Goal: Task Accomplishment & Management: Manage account settings

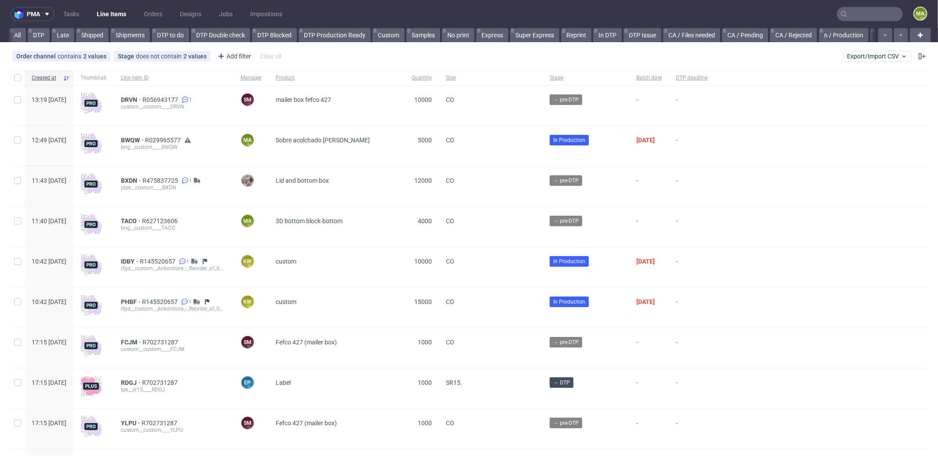
scroll to position [0, 759]
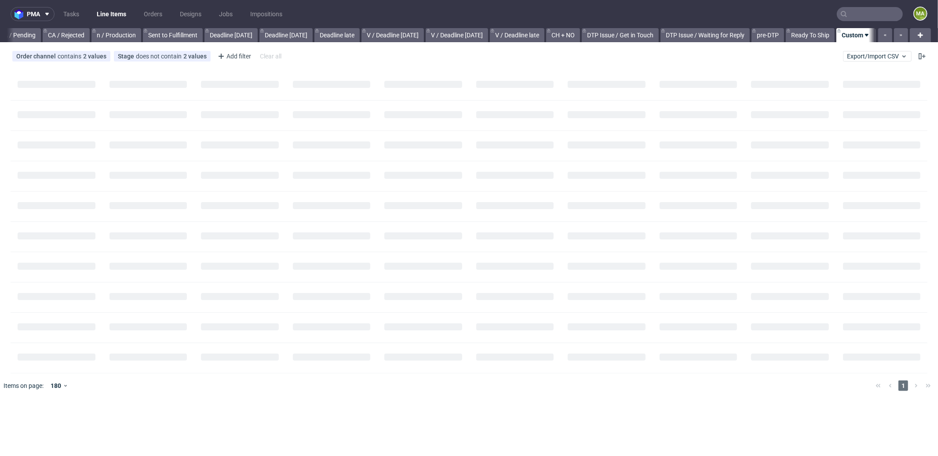
scroll to position [0, 752]
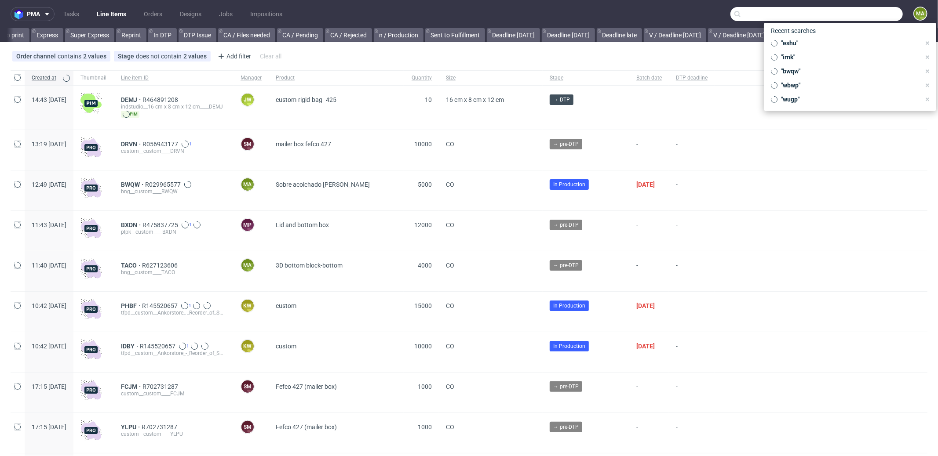
click at [850, 15] on input "text" at bounding box center [816, 14] width 172 height 14
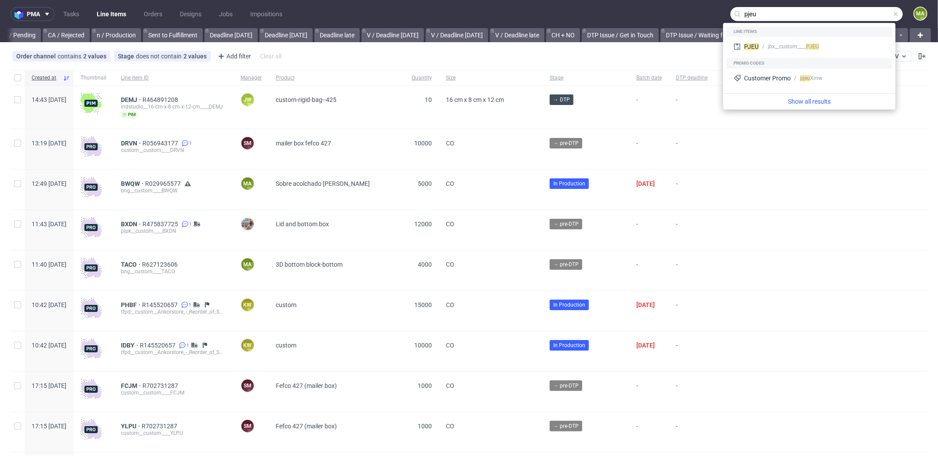
type input "pjeu"
drag, startPoint x: 779, startPoint y: 36, endPoint x: 775, endPoint y: 42, distance: 7.0
click at [778, 36] on div "Line items" at bounding box center [808, 31] width 165 height 11
click at [775, 43] on div "jbx__custom____ PJEU" at bounding box center [793, 47] width 51 height 8
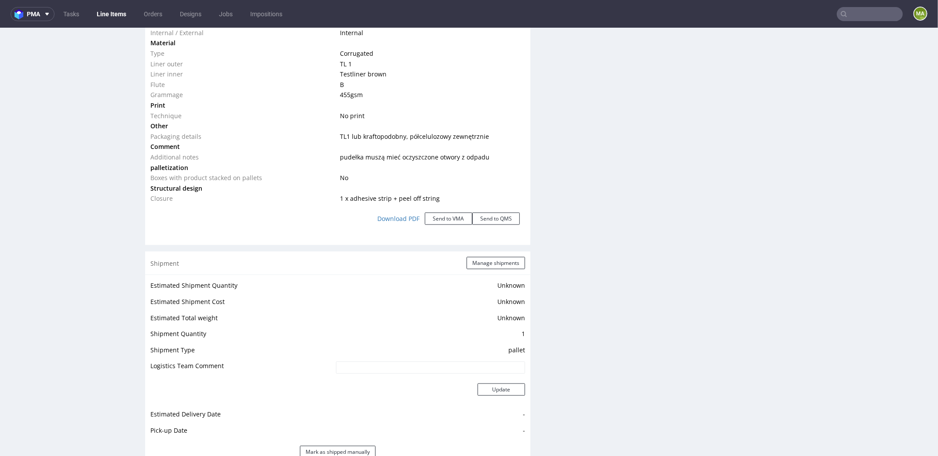
scroll to position [1289, 0]
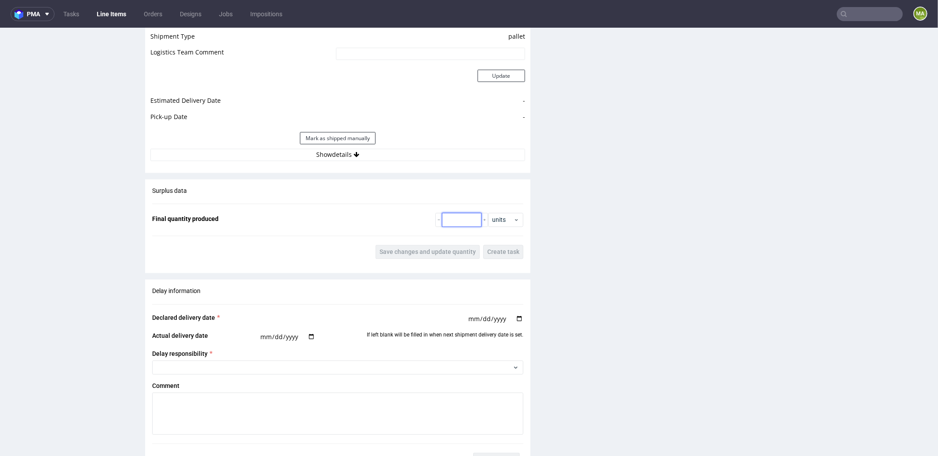
click at [459, 215] on input "number" at bounding box center [462, 220] width 40 height 14
type input "6288"
click at [400, 250] on span "Save changes and update quantity" at bounding box center [427, 252] width 96 height 6
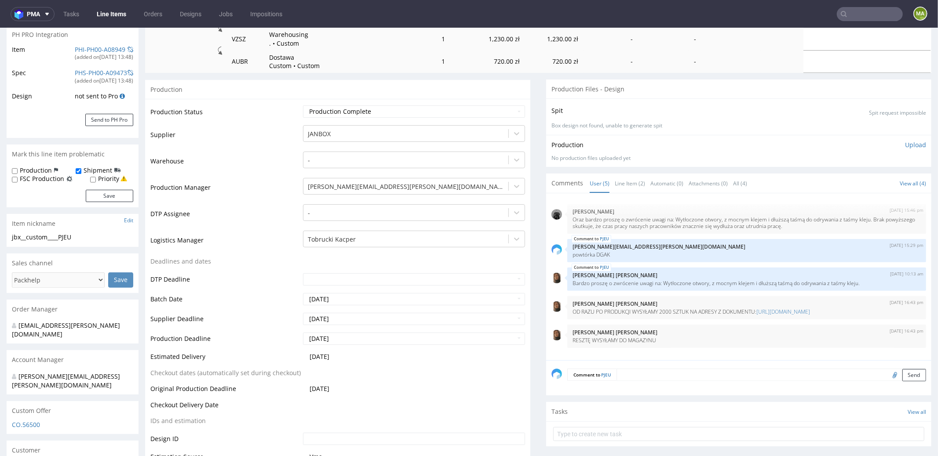
scroll to position [0, 0]
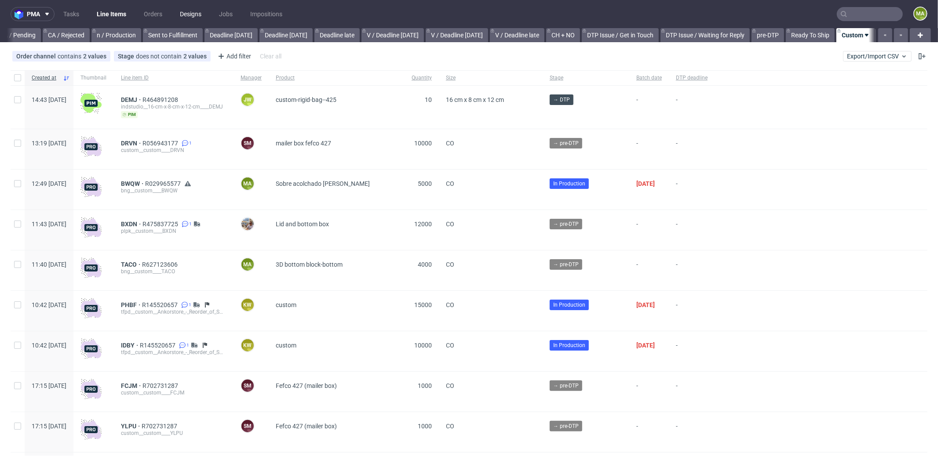
scroll to position [0, 759]
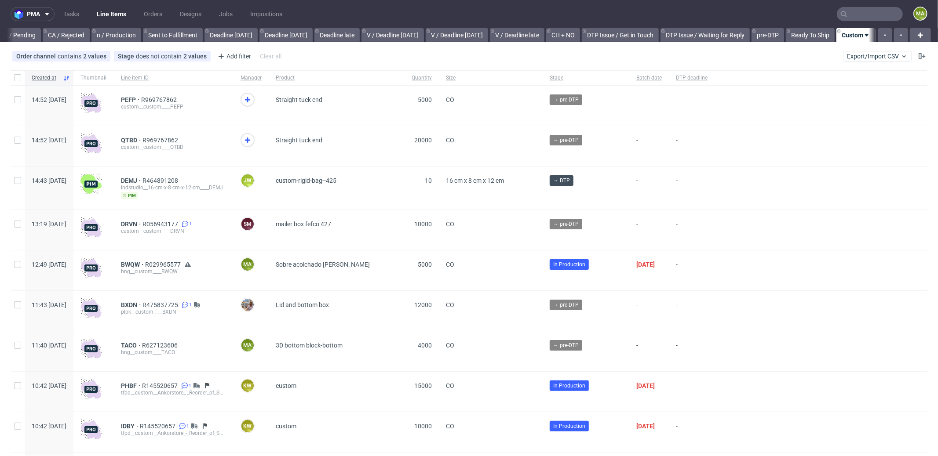
scroll to position [0, 759]
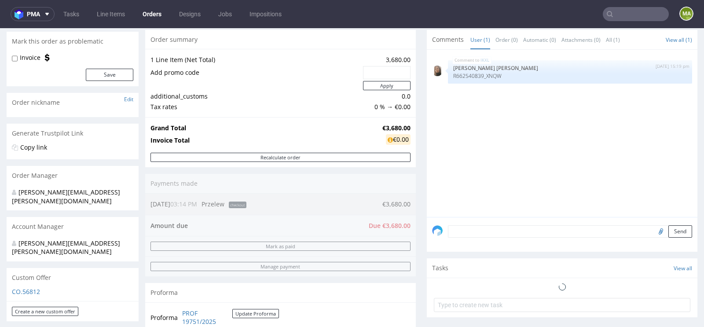
scroll to position [310, 0]
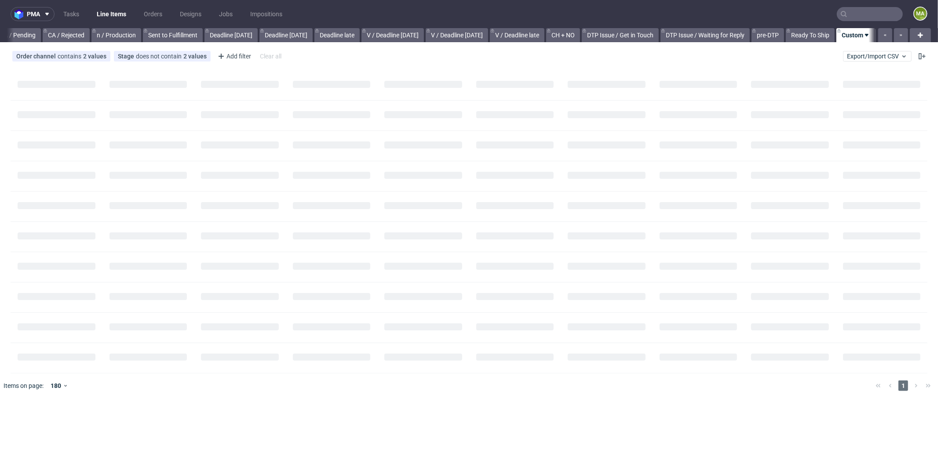
scroll to position [0, 752]
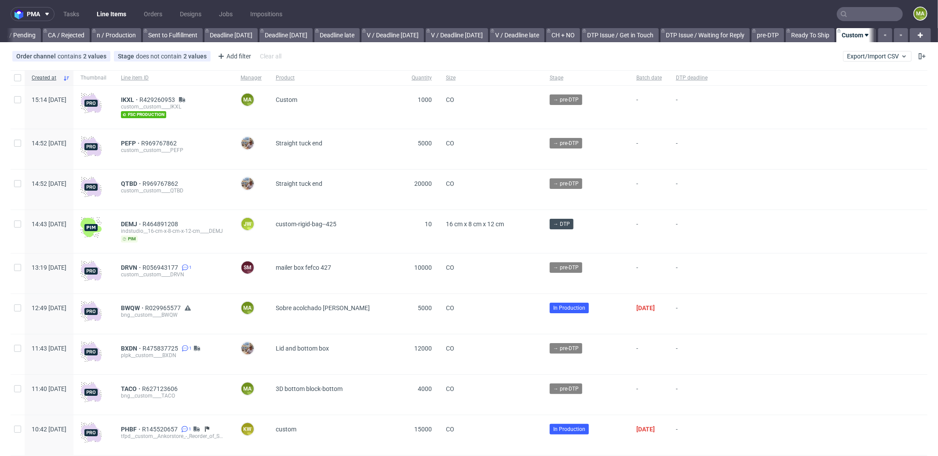
click at [149, 95] on div "IKXL R429260953 custom__custom____IKXL fsc production" at bounding box center [174, 107] width 120 height 43
click at [139, 97] on span "IKXL" at bounding box center [130, 99] width 18 height 7
click at [139, 99] on span "IKXL" at bounding box center [130, 99] width 18 height 7
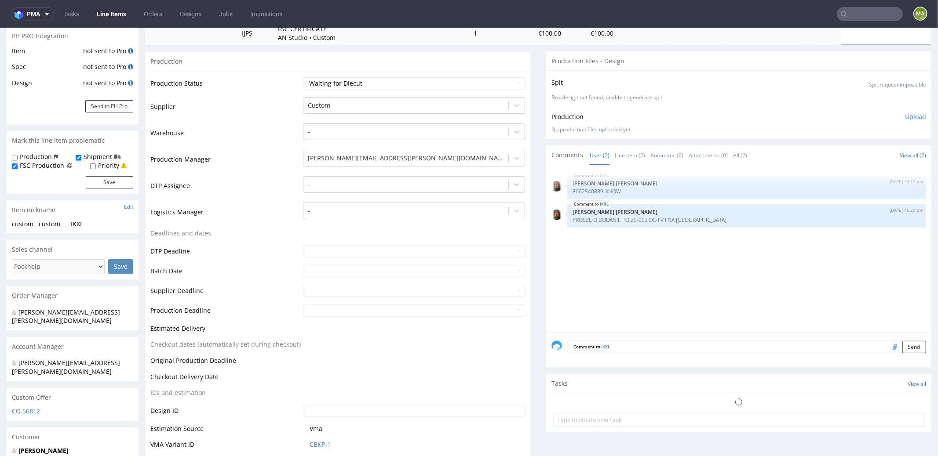
scroll to position [339, 0]
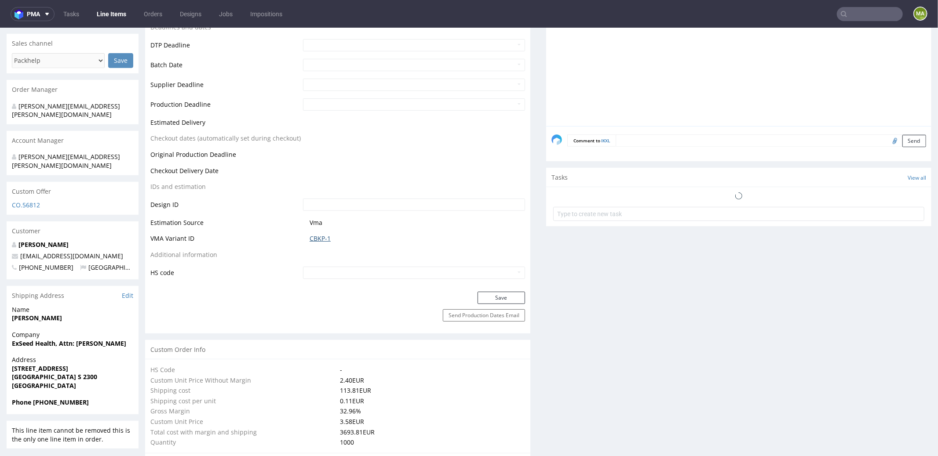
click at [317, 241] on link "CBKP-1" at bounding box center [320, 238] width 21 height 9
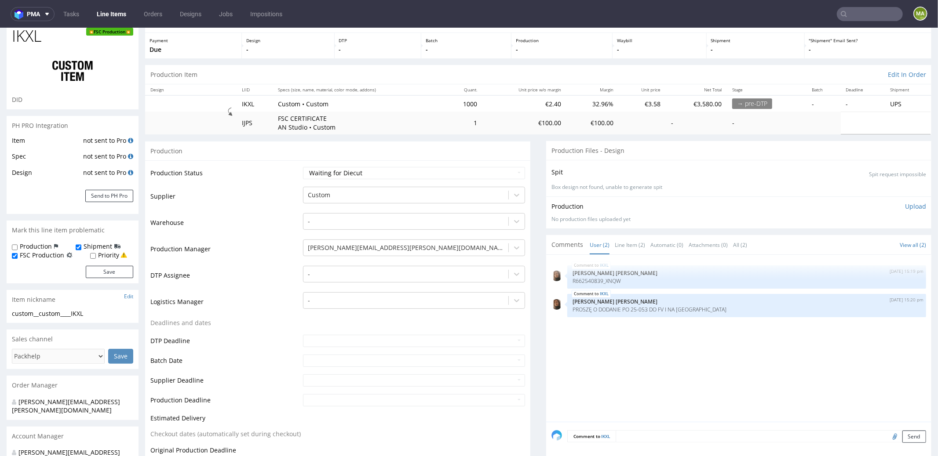
scroll to position [0, 0]
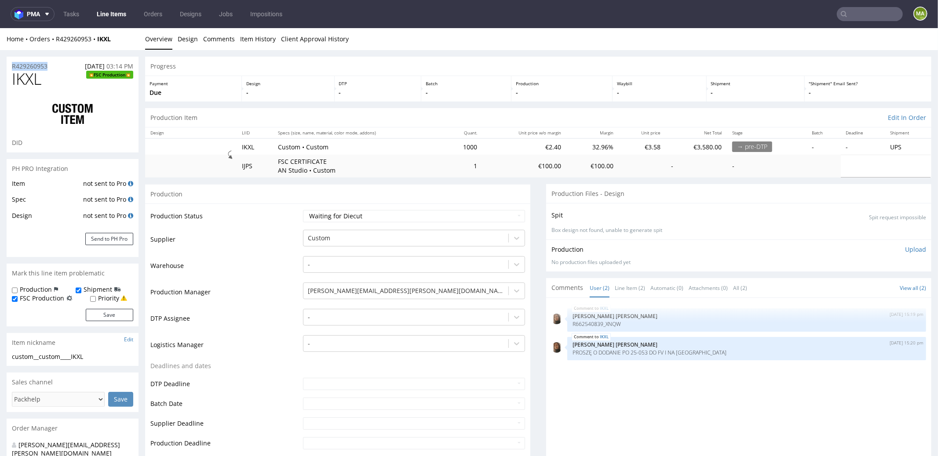
drag, startPoint x: 56, startPoint y: 65, endPoint x: 0, endPoint y: 55, distance: 57.2
copy p "R429260953"
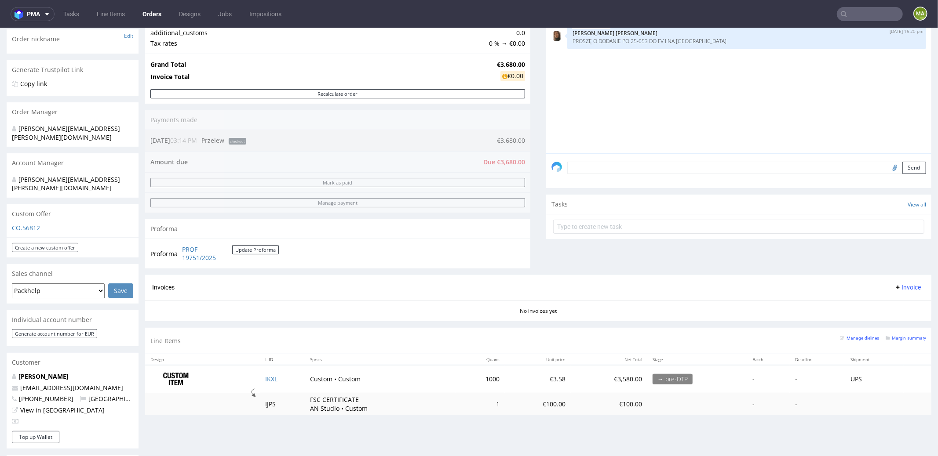
scroll to position [206, 0]
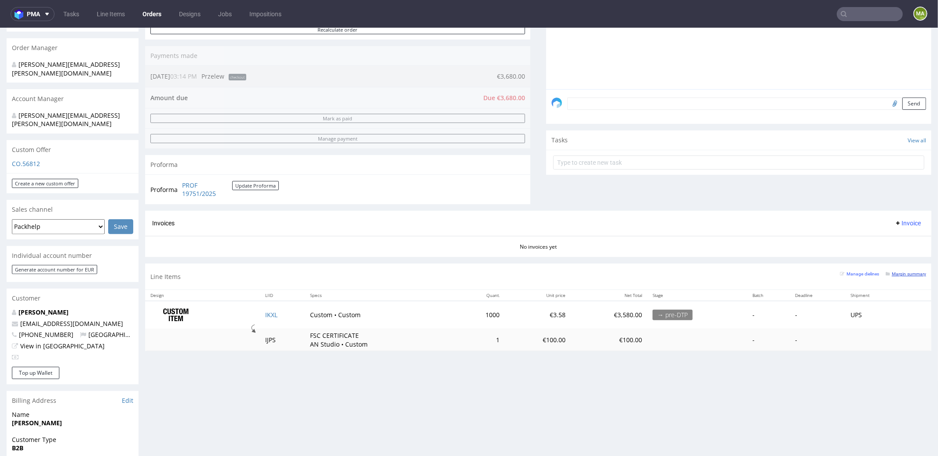
click at [904, 271] on small "Margin summary" at bounding box center [906, 273] width 40 height 5
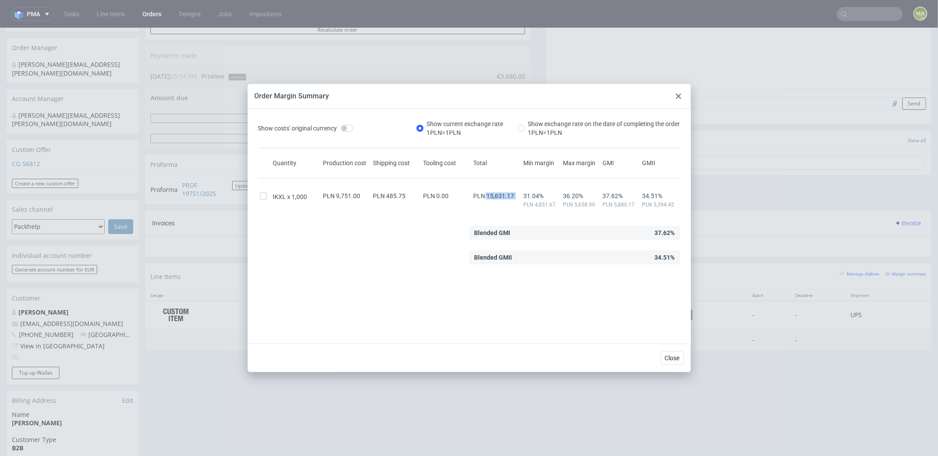
drag, startPoint x: 489, startPoint y: 194, endPoint x: 517, endPoint y: 193, distance: 27.3
click at [517, 193] on div "IKXL 1,000 PLN 9,751.00 PLN 485.75 PLN 0.00 PLN 15,631.17 31.04% PLN 4,851.67 3…" at bounding box center [469, 197] width 422 height 23
copy span "15,631.17"
drag, startPoint x: 203, startPoint y: 231, endPoint x: 226, endPoint y: 262, distance: 39.0
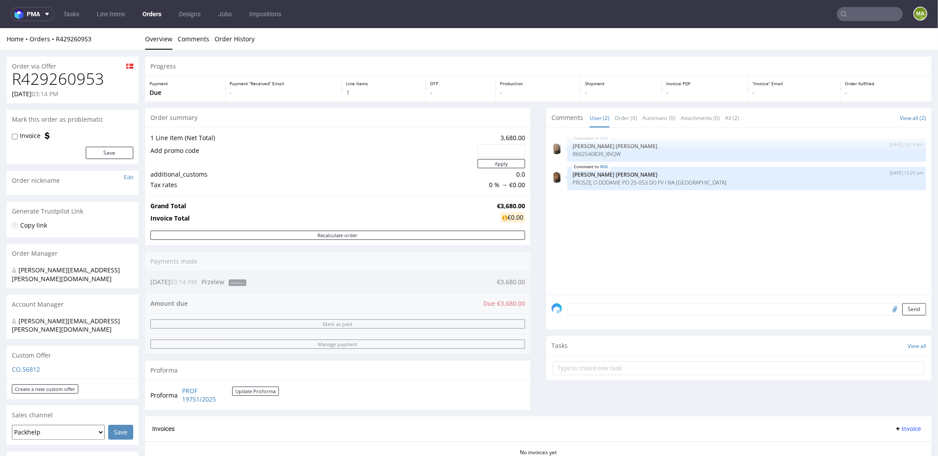
scroll to position [330, 0]
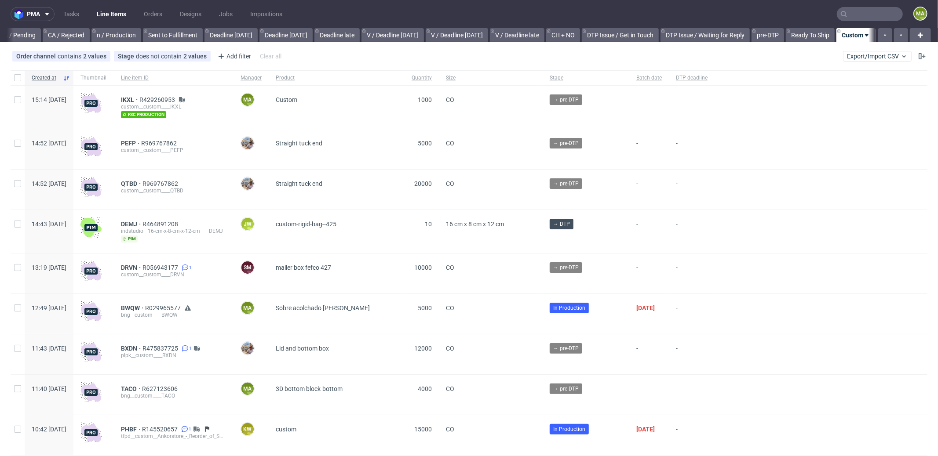
scroll to position [0, 759]
click at [139, 99] on span "IKXL" at bounding box center [130, 99] width 18 height 7
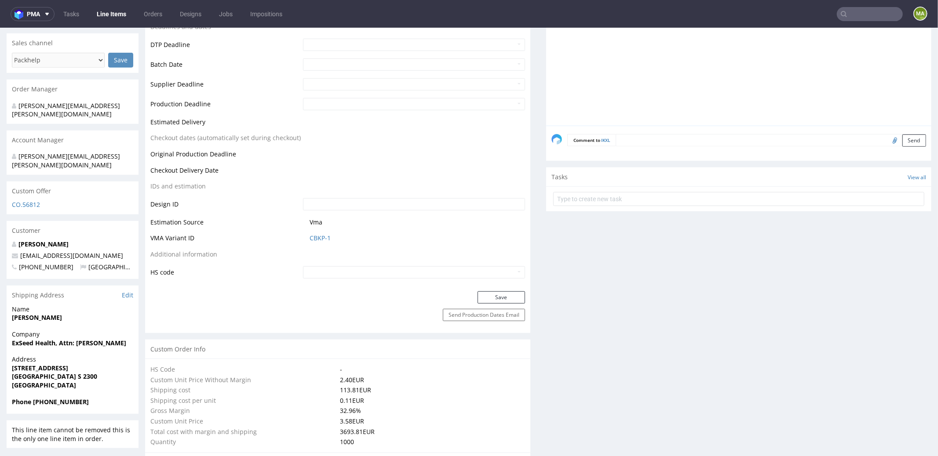
scroll to position [378, 0]
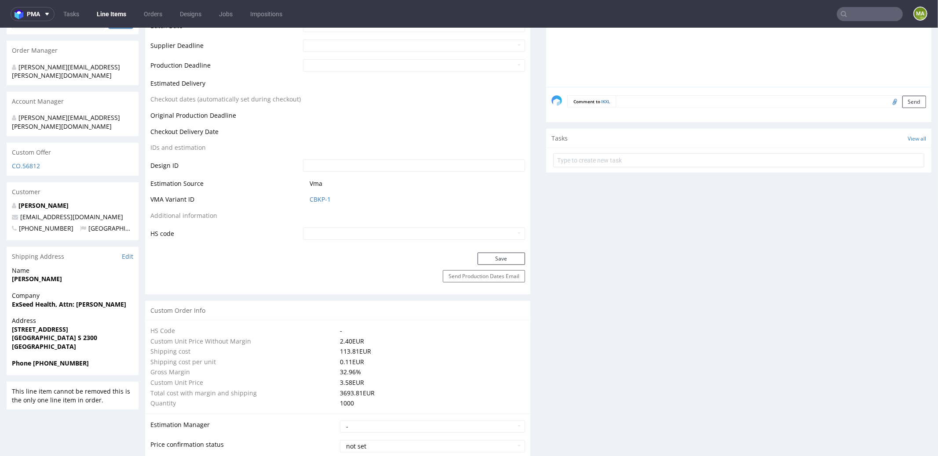
click at [42, 201] on p "Lukas Tietz" at bounding box center [72, 205] width 121 height 9
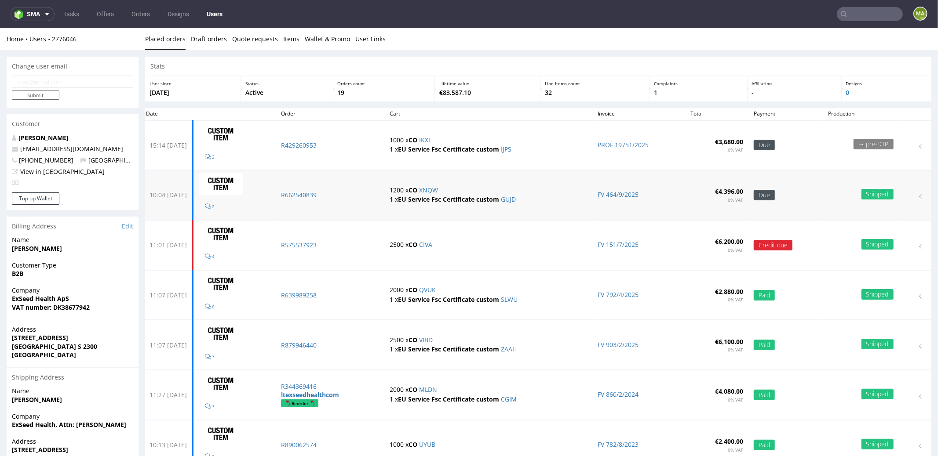
click at [458, 187] on p "1200 x CO XNQW" at bounding box center [489, 190] width 198 height 9
click at [455, 188] on p "1200 x CO XNQW" at bounding box center [489, 190] width 198 height 9
click at [454, 188] on p "1200 x CO XNQW" at bounding box center [489, 190] width 198 height 9
click at [453, 188] on p "1200 x CO XNQW" at bounding box center [489, 190] width 198 height 9
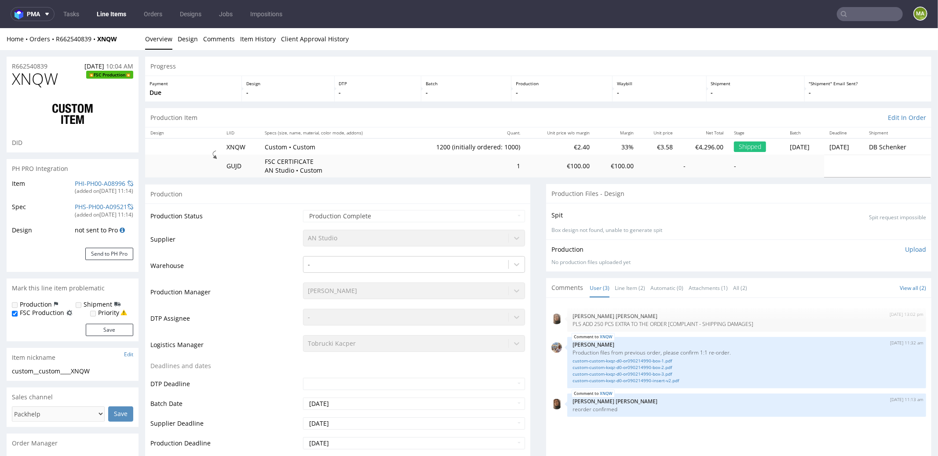
select select "in_progress"
click at [75, 188] on div "(added on 01.09.2025, 11:14 )" at bounding box center [104, 190] width 58 height 7
click at [75, 186] on link "PHI-PH00-A08996" at bounding box center [100, 183] width 51 height 8
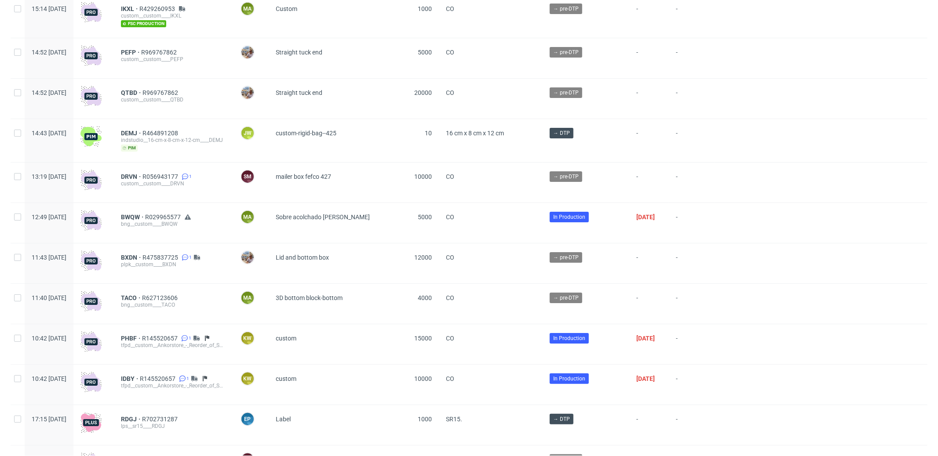
scroll to position [116, 0]
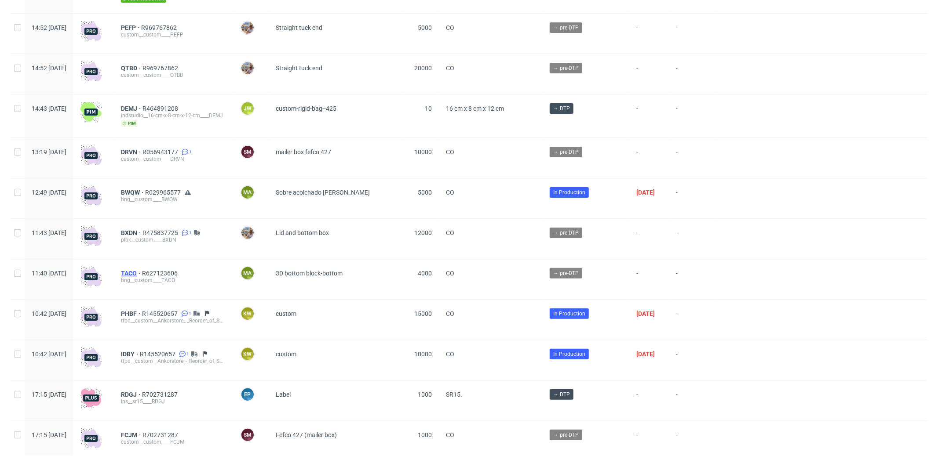
click at [142, 275] on span "TACO" at bounding box center [131, 273] width 21 height 7
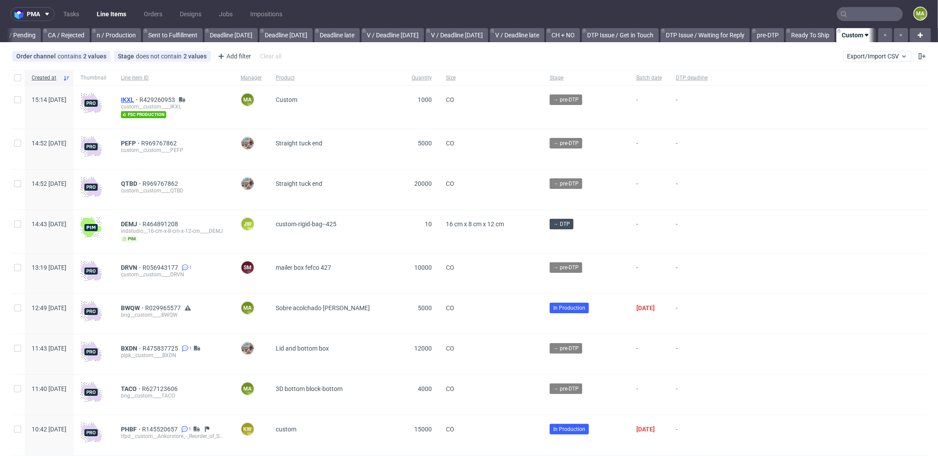
scroll to position [0, 758]
click at [139, 96] on span "IKXL" at bounding box center [130, 99] width 18 height 7
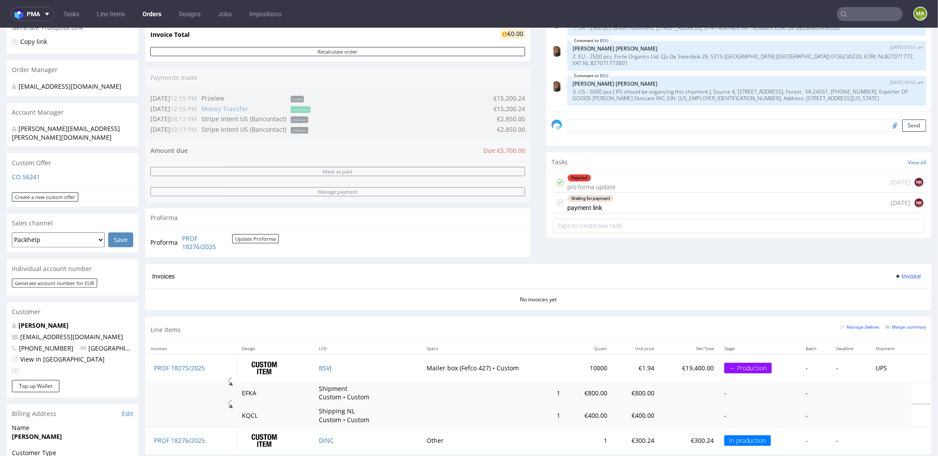
scroll to position [317, 0]
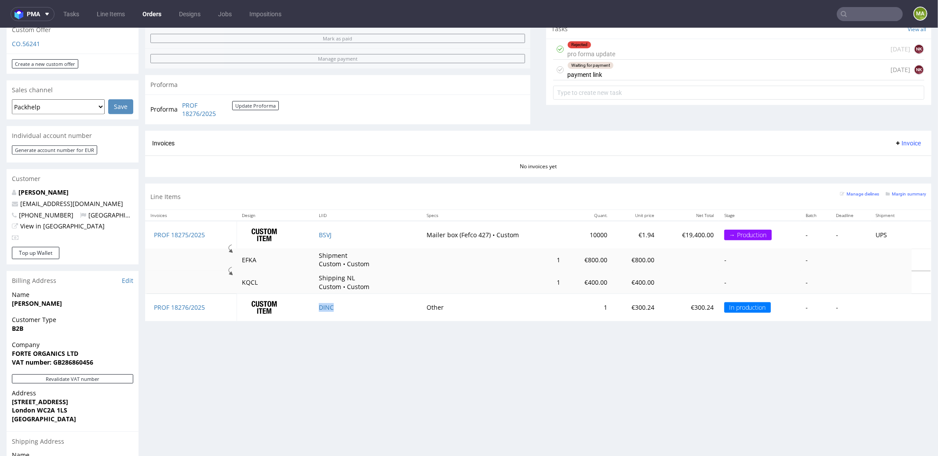
click at [321, 299] on td "DINC" at bounding box center [366, 307] width 107 height 27
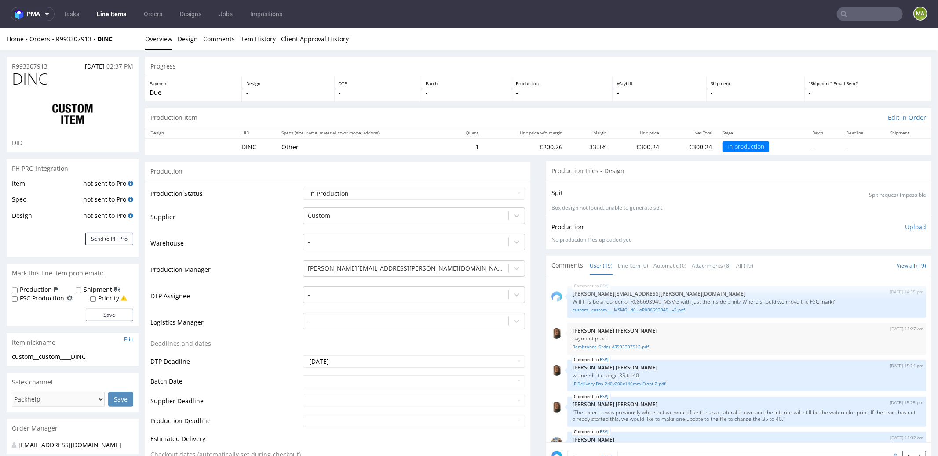
scroll to position [653, 0]
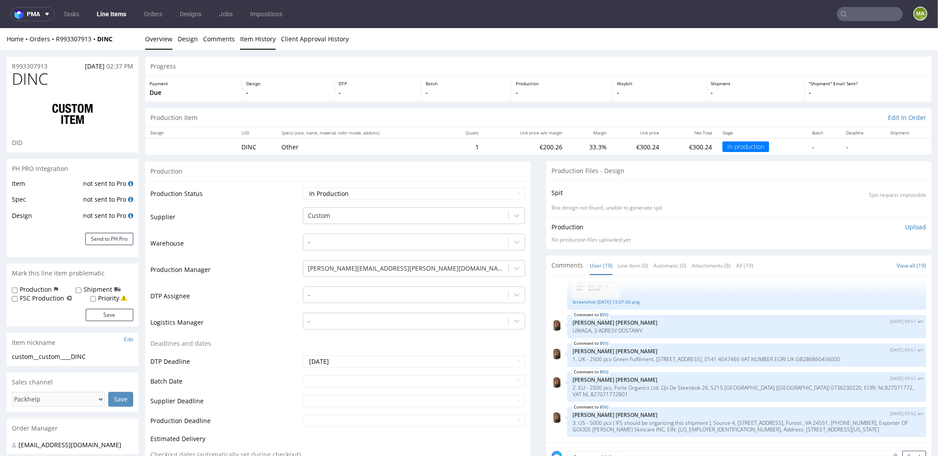
click at [266, 41] on link "Item History" at bounding box center [258, 39] width 36 height 22
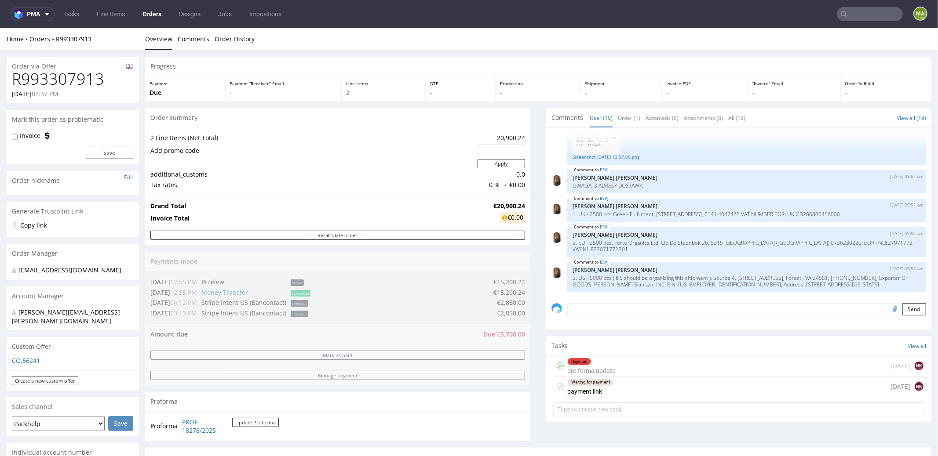
scroll to position [653, 0]
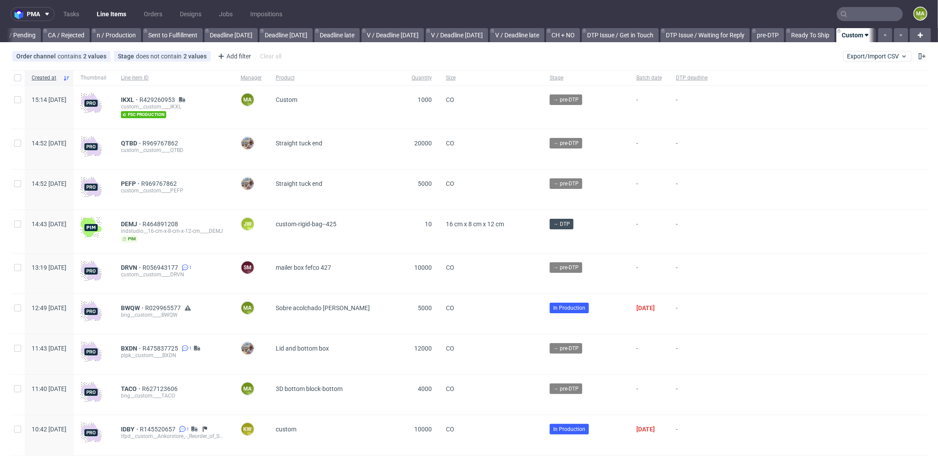
scroll to position [0, 759]
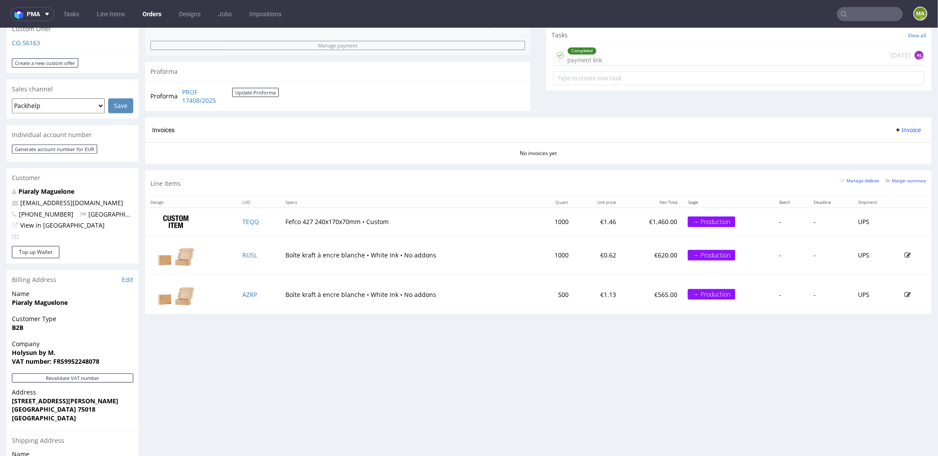
scroll to position [333, 0]
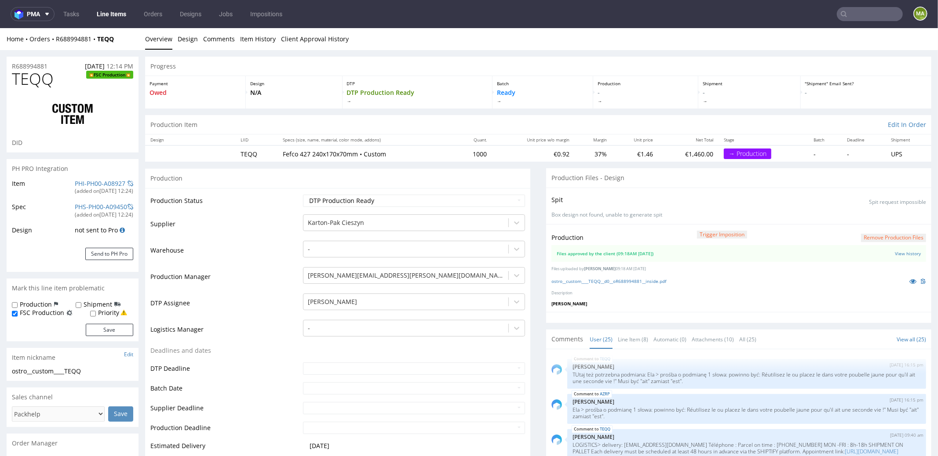
scroll to position [87, 0]
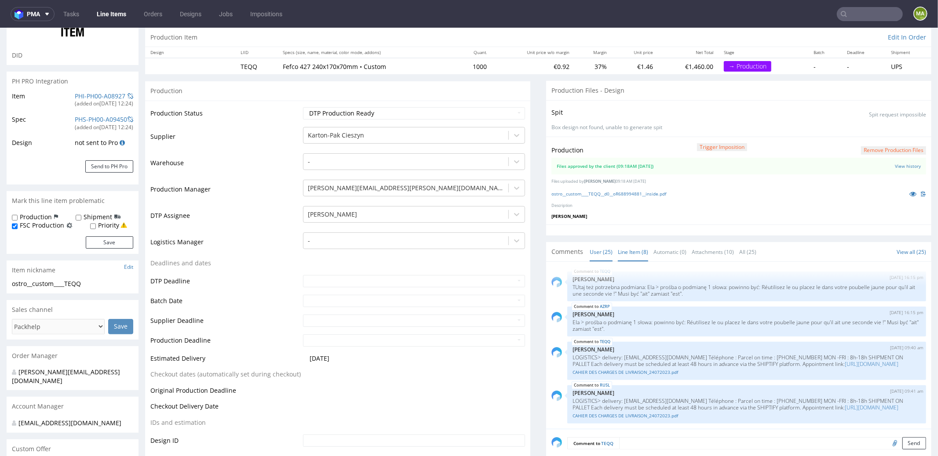
click at [631, 258] on link "Line Item (8)" at bounding box center [633, 251] width 30 height 19
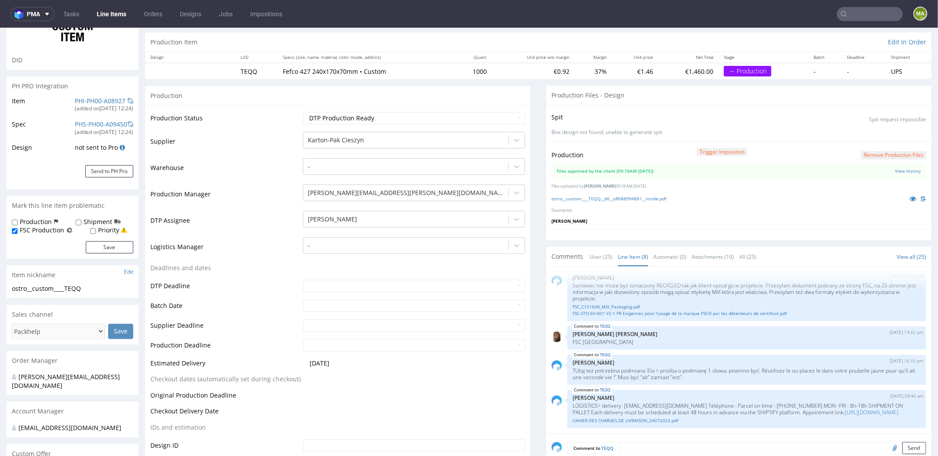
scroll to position [31, 0]
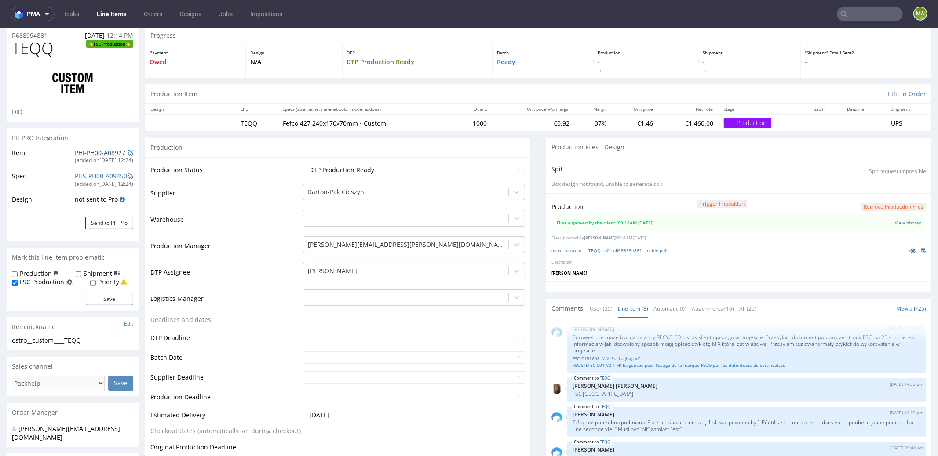
click at [102, 151] on link "PHI-PH00-A08927" at bounding box center [100, 152] width 51 height 8
click at [612, 252] on div "ostro__custom____TEQQ__d0__oR688994881__inside.pdf" at bounding box center [738, 250] width 375 height 10
click at [612, 247] on link "ostro__custom____TEQQ__d0__oR688994881__inside.pdf" at bounding box center [608, 250] width 115 height 6
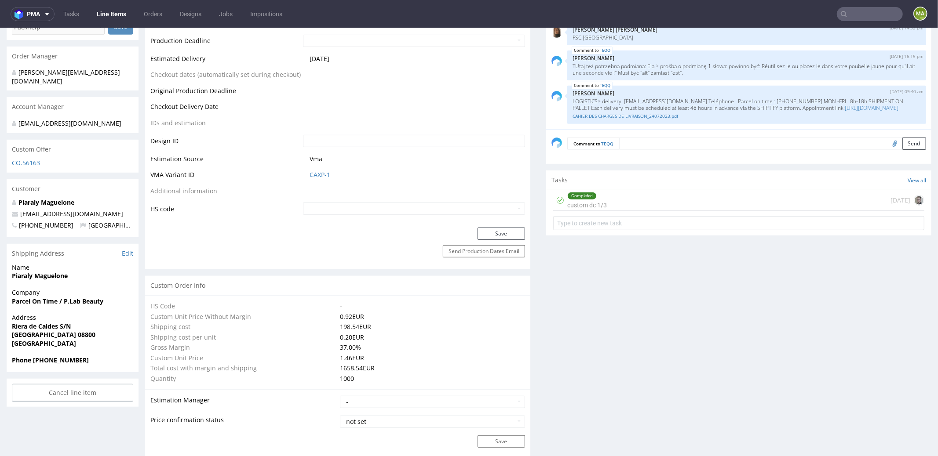
scroll to position [388, 0]
click at [317, 172] on link "CAXP-1" at bounding box center [320, 174] width 21 height 9
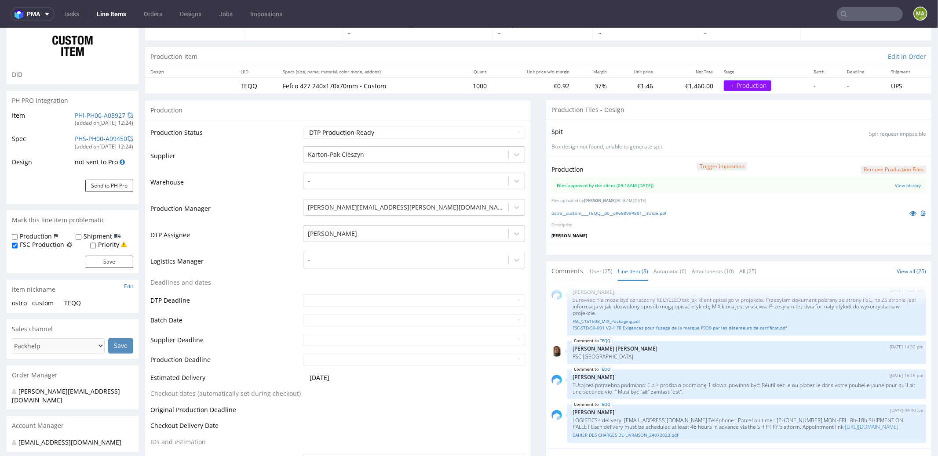
scroll to position [0, 0]
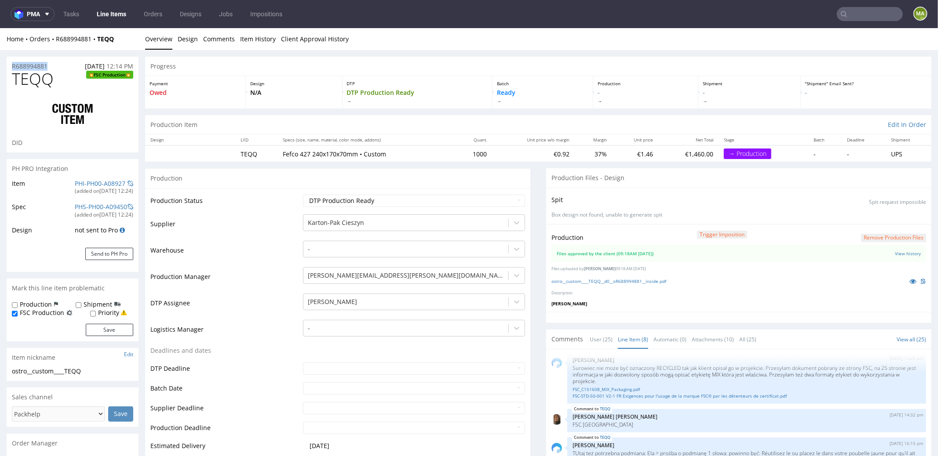
drag, startPoint x: 55, startPoint y: 63, endPoint x: 0, endPoint y: 64, distance: 55.4
copy p "R688994881"
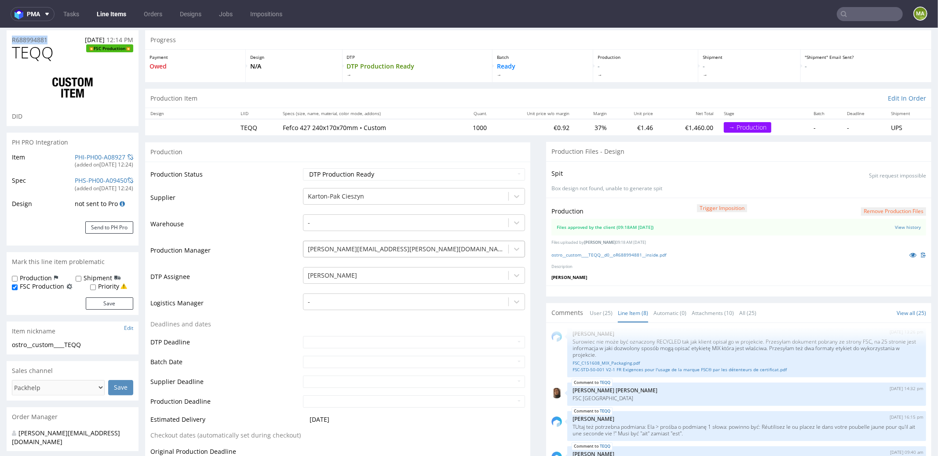
scroll to position [84, 0]
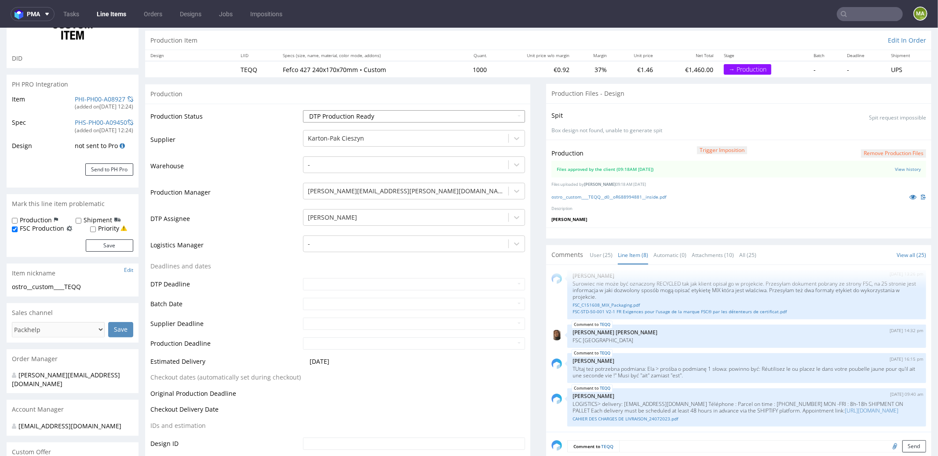
click at [335, 118] on select "Waiting for Artwork Waiting for Diecut Waiting for Mockup Waiting for DTP Waiti…" at bounding box center [414, 116] width 222 height 12
select select "production_in_process"
click at [303, 110] on select "Waiting for Artwork Waiting for Diecut Waiting for Mockup Waiting for DTP Waiti…" at bounding box center [414, 116] width 222 height 12
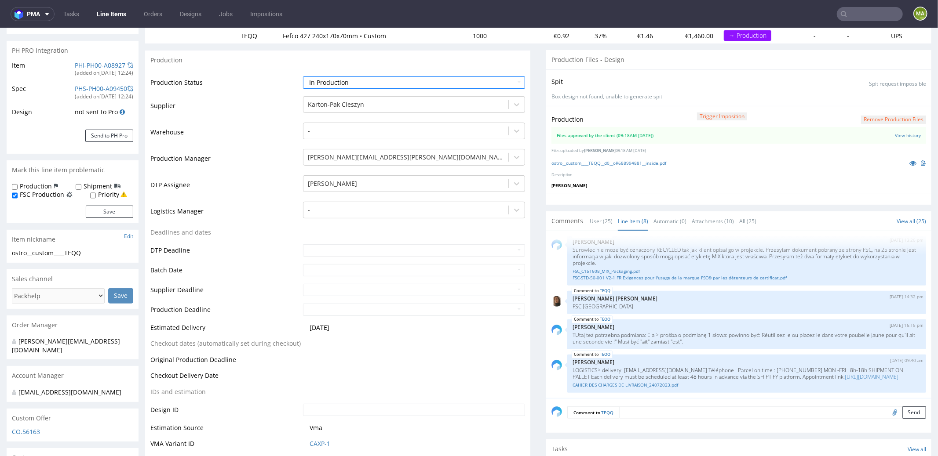
scroll to position [169, 0]
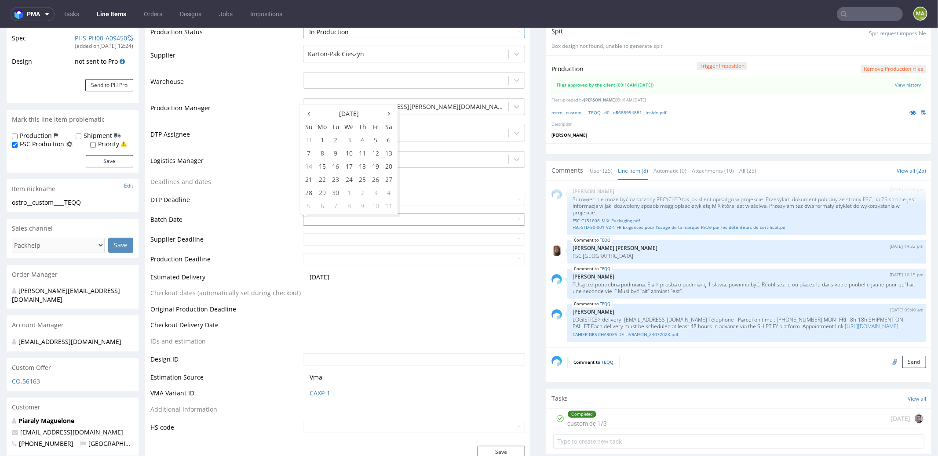
click at [332, 221] on input "text" at bounding box center [414, 219] width 222 height 12
click at [334, 169] on td "16" at bounding box center [335, 165] width 13 height 13
type input "2025-09-16"
click at [235, 195] on td "DTP Deadline" at bounding box center [225, 203] width 150 height 20
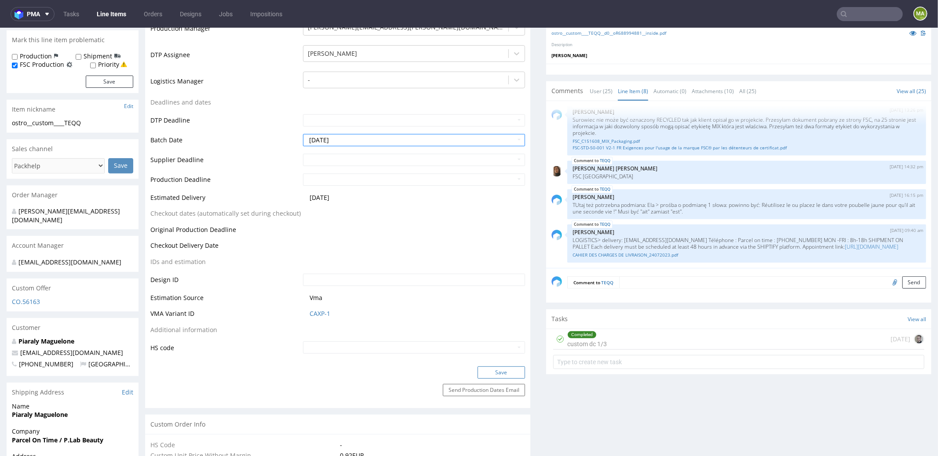
click at [481, 374] on button "Save" at bounding box center [501, 372] width 47 height 12
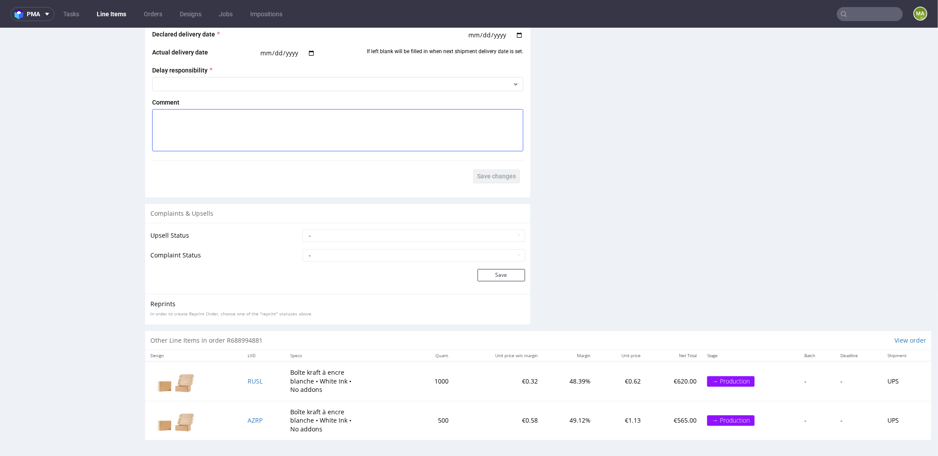
scroll to position [1420, 0]
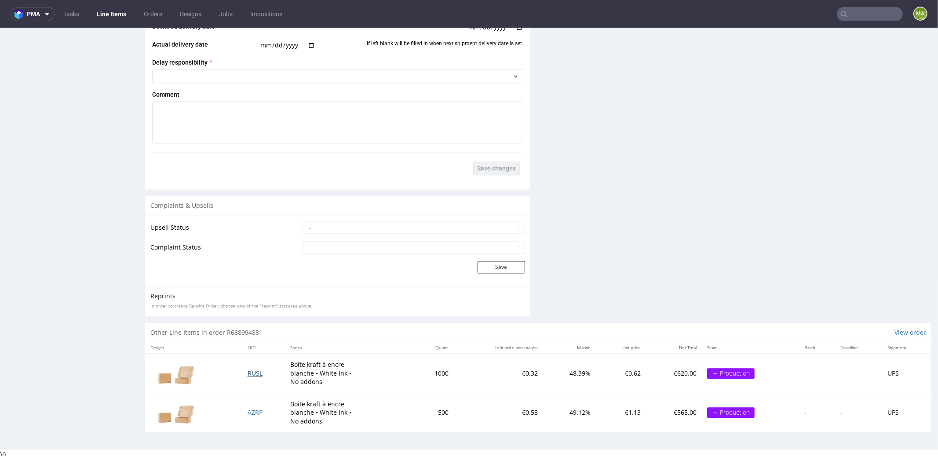
click at [253, 371] on span "RUSL" at bounding box center [255, 373] width 15 height 8
click at [255, 410] on span "AZRP" at bounding box center [255, 412] width 15 height 8
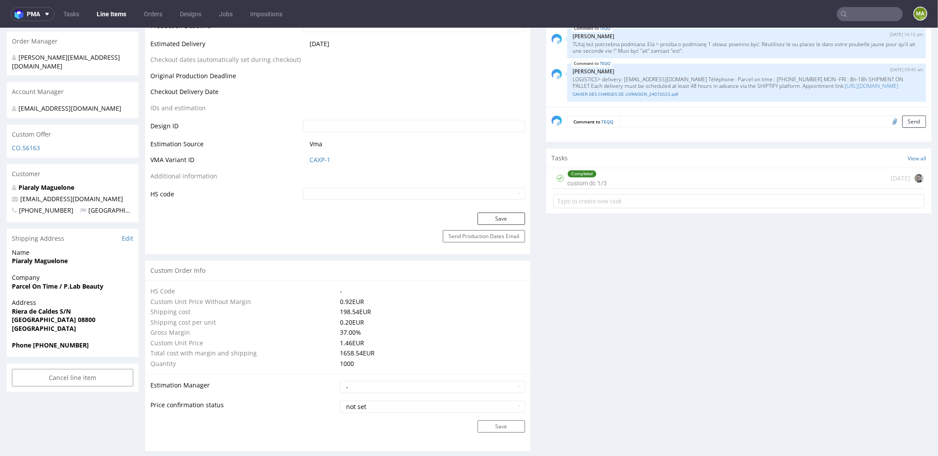
scroll to position [0, 0]
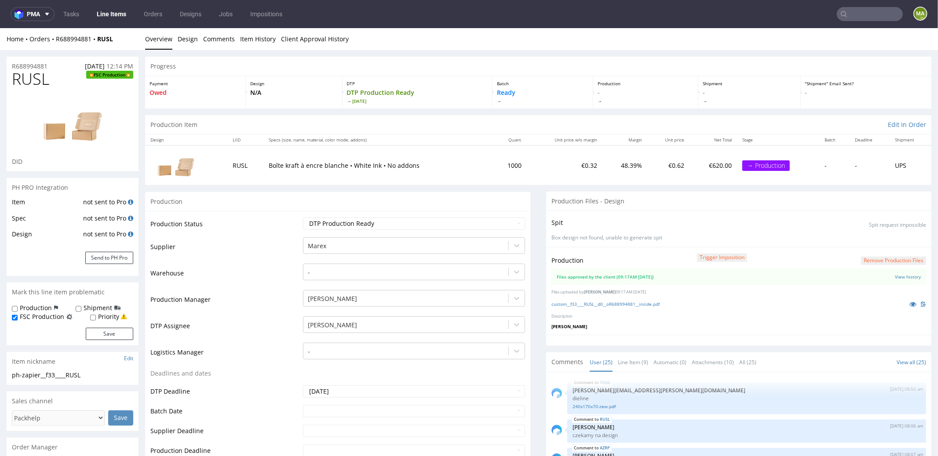
scroll to position [773, 0]
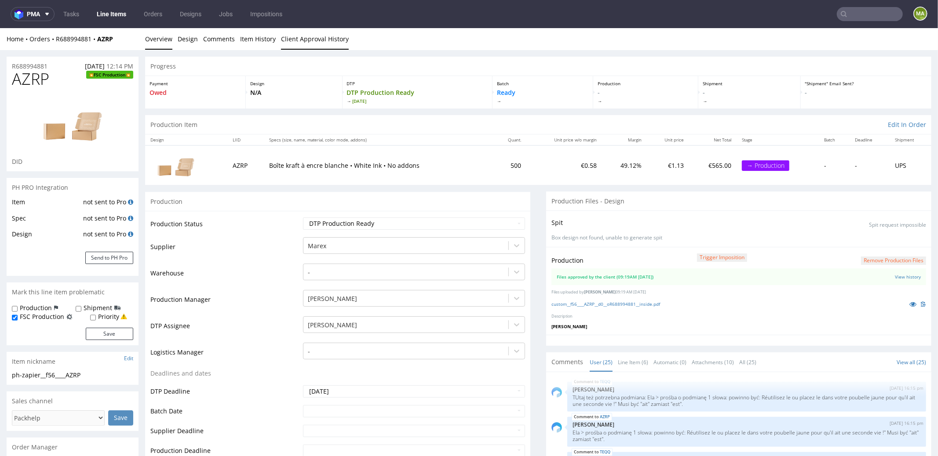
scroll to position [81, 0]
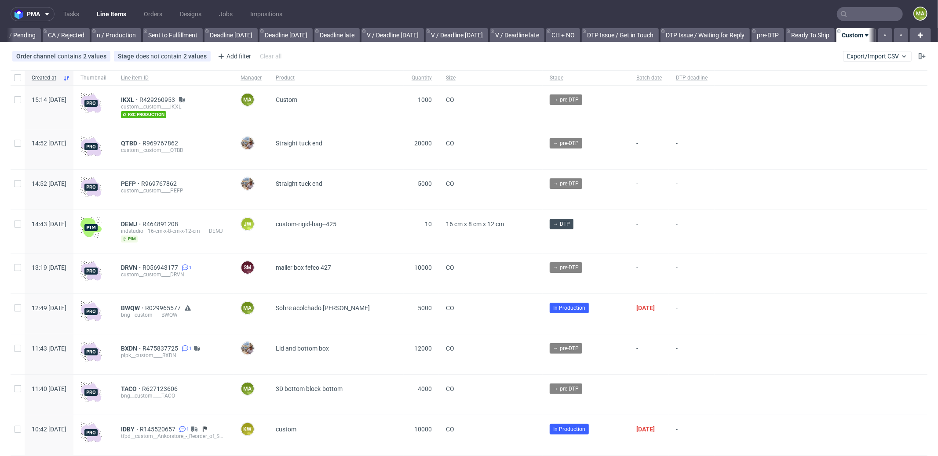
scroll to position [0, 759]
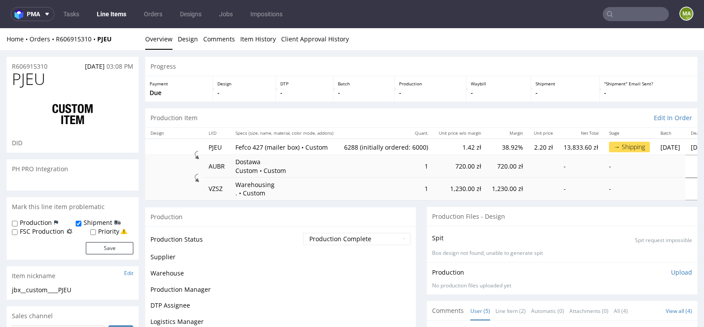
scroll to position [19, 0]
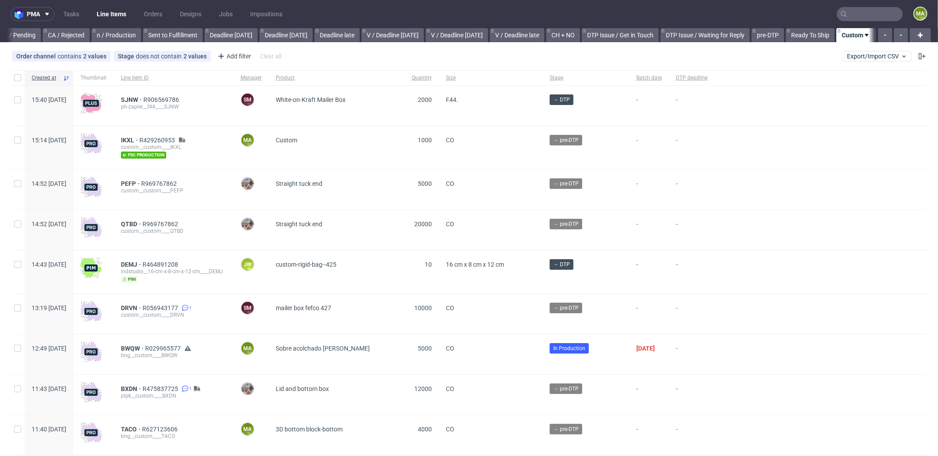
scroll to position [0, 759]
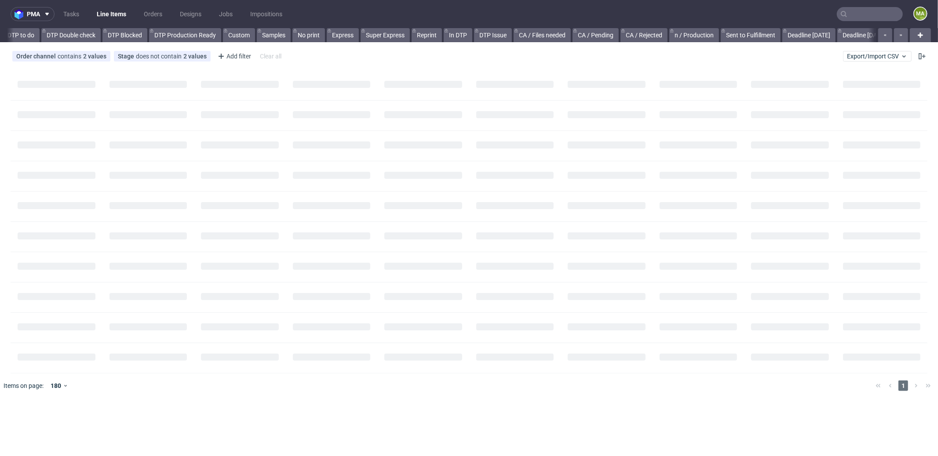
click at [857, 14] on input "text" at bounding box center [870, 14] width 66 height 14
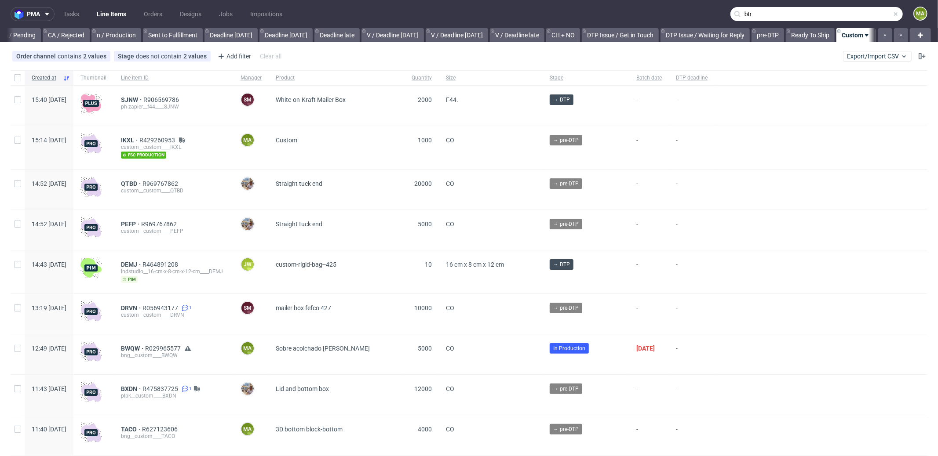
scroll to position [0, 759]
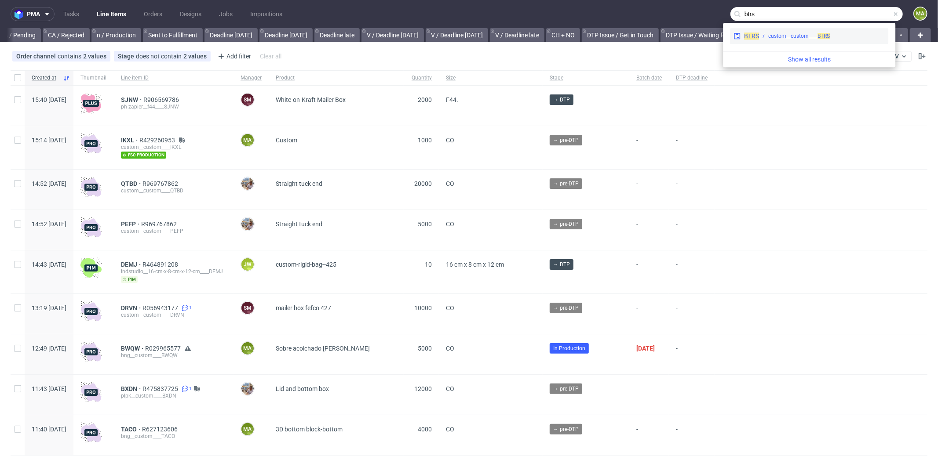
type input "btrs"
click at [781, 44] on div "BTRS custom__custom____ BTRS" at bounding box center [809, 36] width 158 height 16
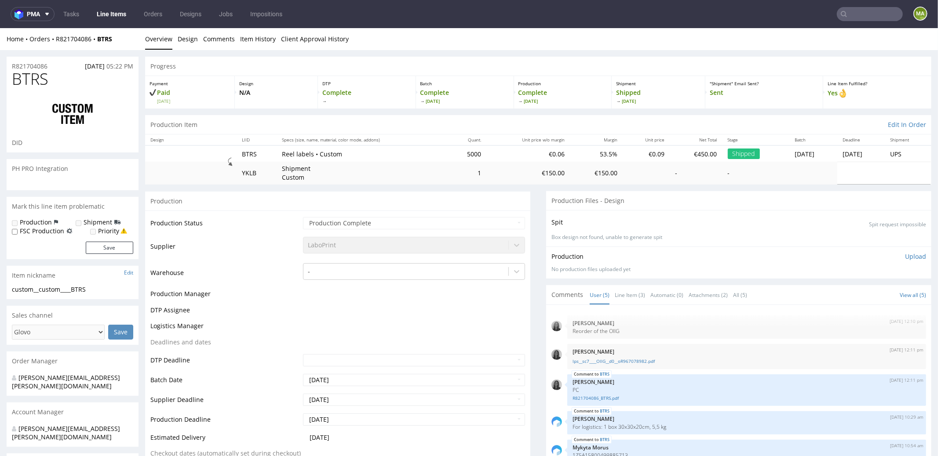
select select "in_progress"
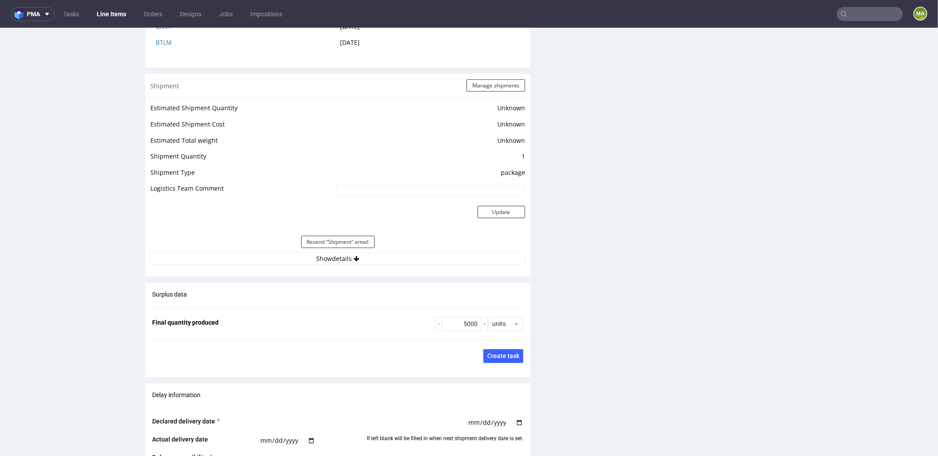
scroll to position [1133, 0]
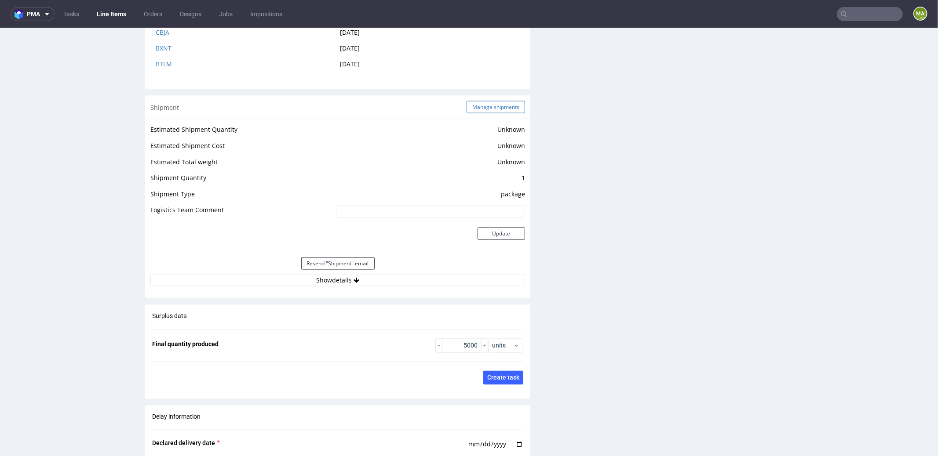
click at [488, 109] on button "Manage shipments" at bounding box center [496, 107] width 58 height 12
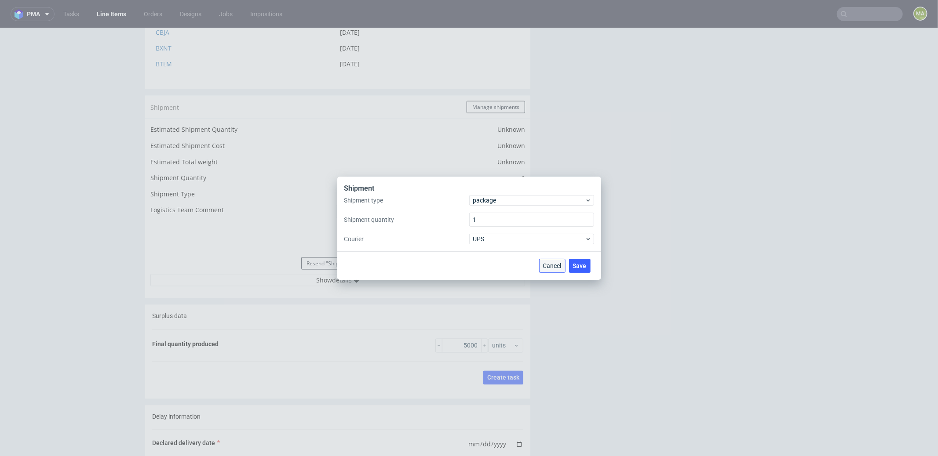
click at [543, 269] on button "Cancel" at bounding box center [552, 266] width 26 height 14
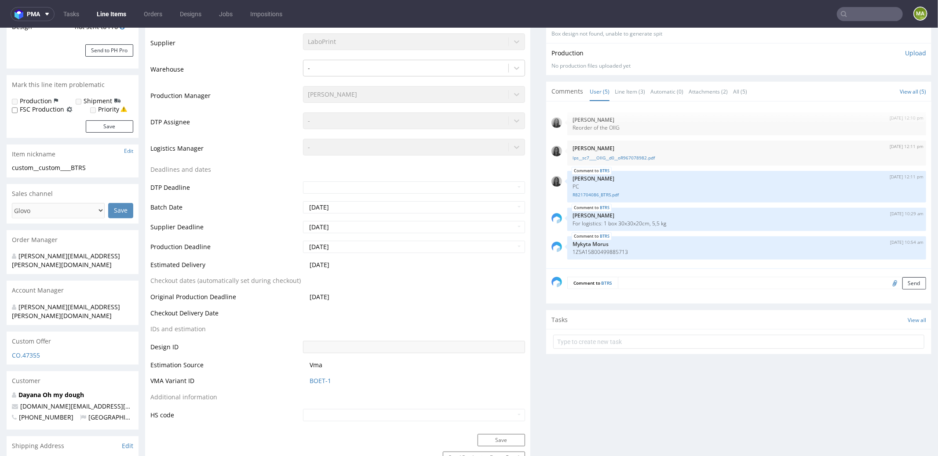
scroll to position [0, 0]
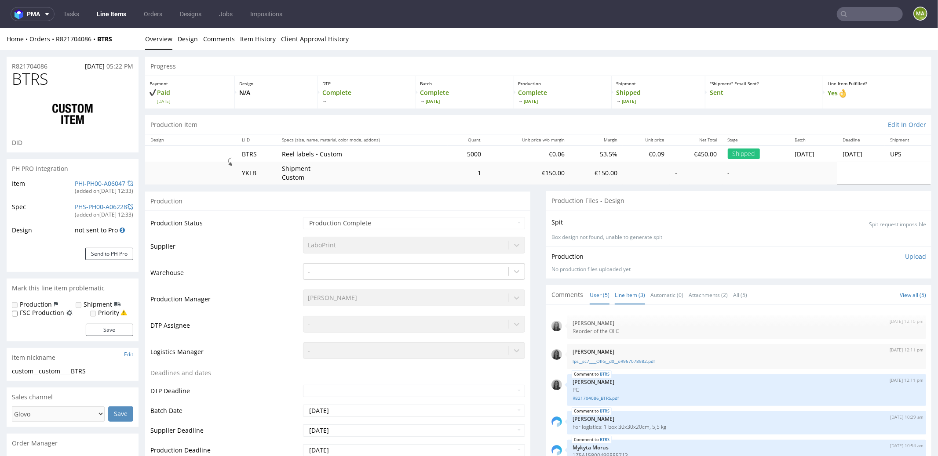
click at [617, 300] on link "Line Item (3)" at bounding box center [630, 294] width 30 height 19
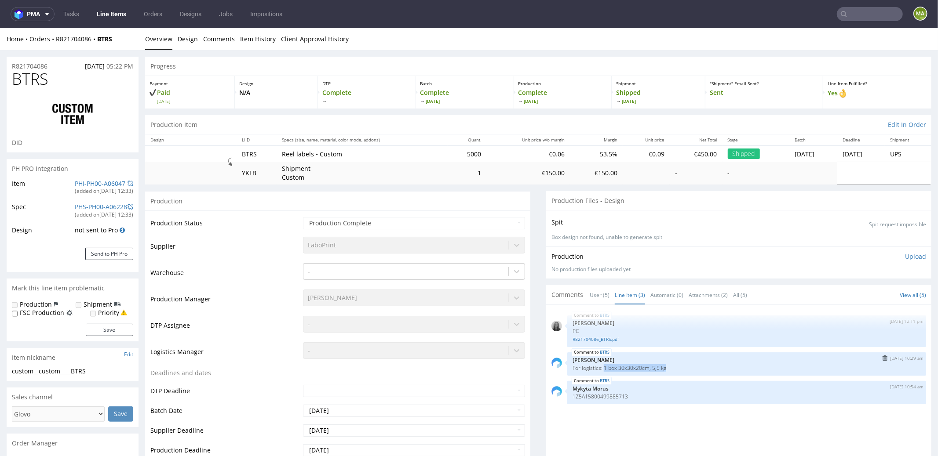
drag, startPoint x: 598, startPoint y: 367, endPoint x: 670, endPoint y: 365, distance: 71.7
click at [670, 365] on p "For logistics: 1 box 30x30x20cm, 5,5 kg" at bounding box center [746, 368] width 348 height 7
copy p "1 box 30x30x20cm, 5,5 kg"
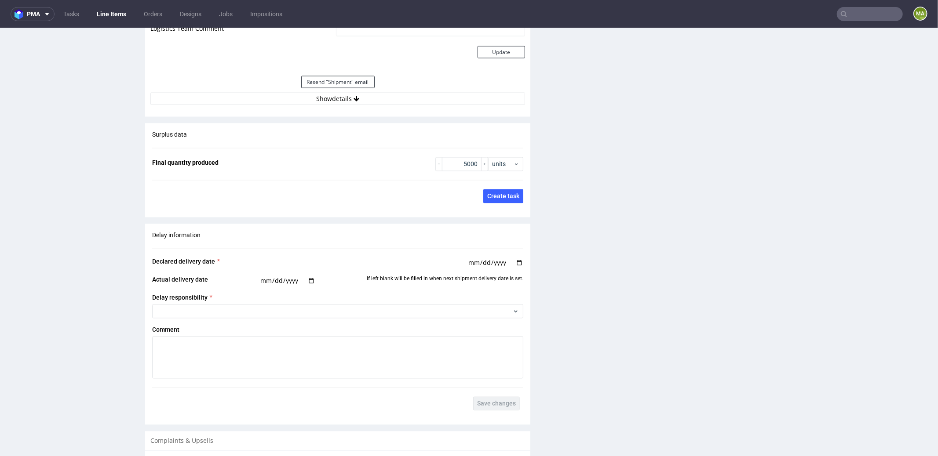
scroll to position [1479, 0]
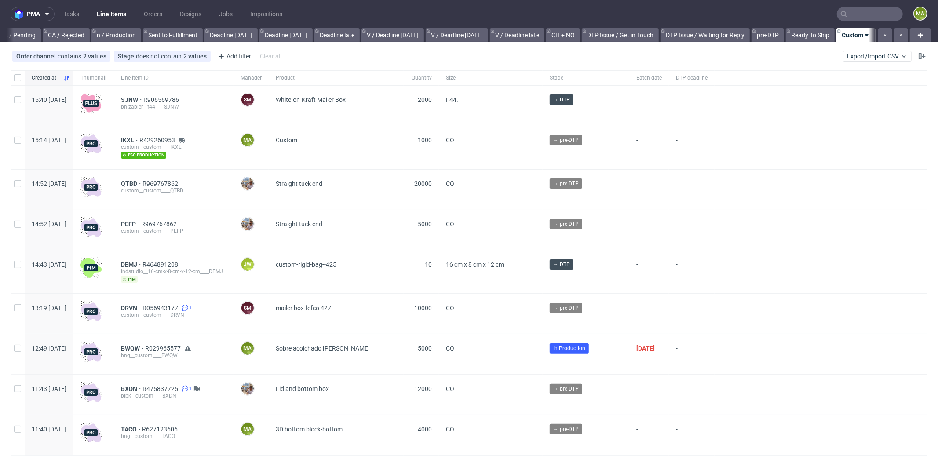
scroll to position [0, 759]
click at [241, 55] on div "Add filter" at bounding box center [233, 56] width 39 height 14
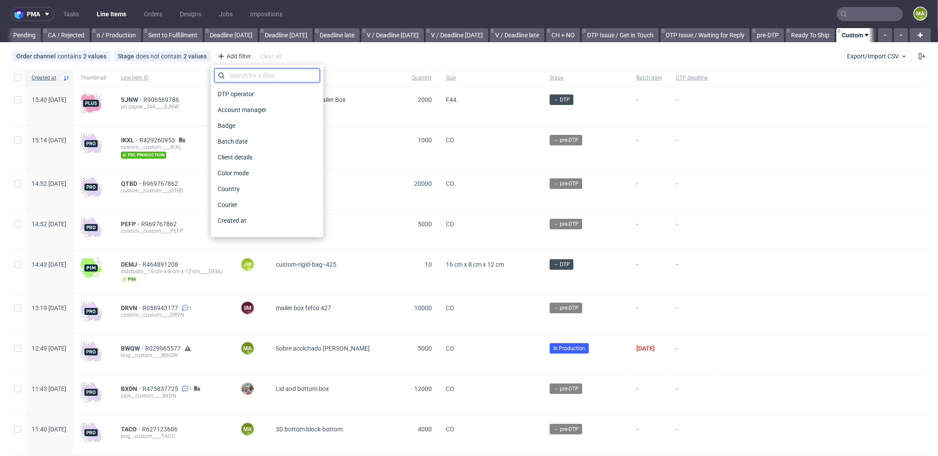
click at [248, 70] on input "text" at bounding box center [267, 76] width 106 height 14
type input "pro"
click at [248, 218] on span "Production manager" at bounding box center [246, 221] width 64 height 12
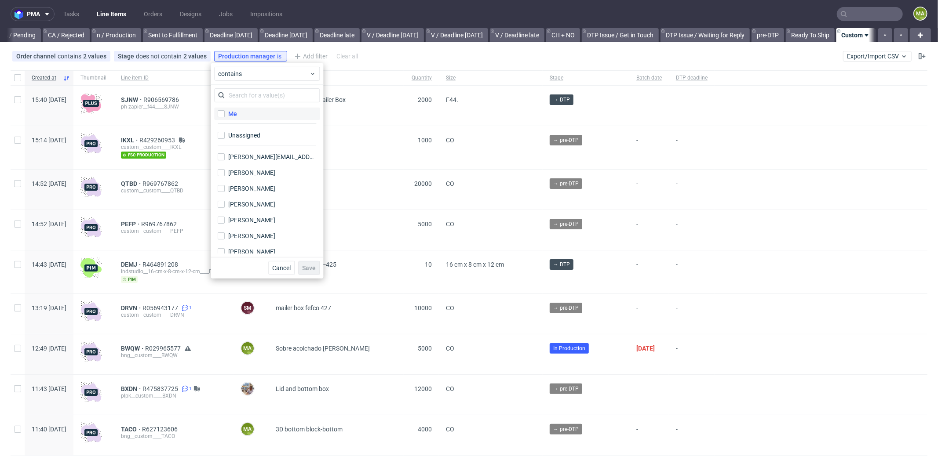
click at [237, 114] on label "Me" at bounding box center [267, 114] width 106 height 12
click at [225, 114] on input "Me" at bounding box center [221, 113] width 7 height 7
checkbox input "true"
click at [304, 262] on button "Save" at bounding box center [309, 268] width 22 height 14
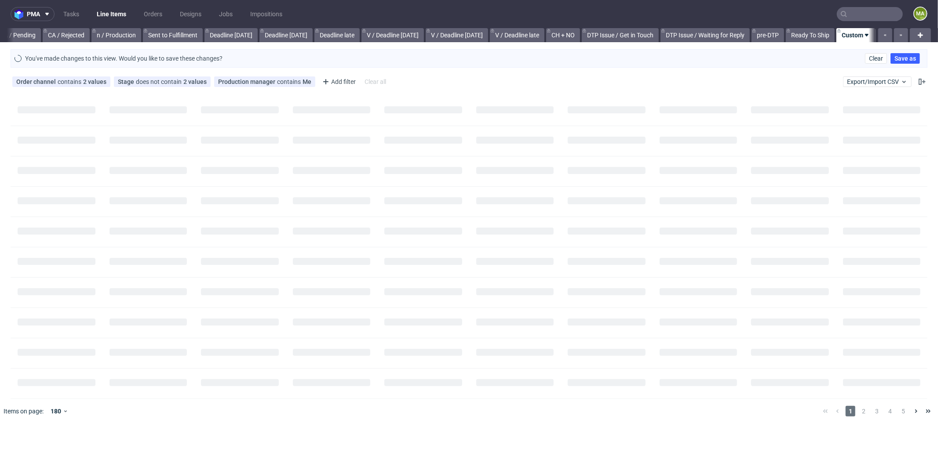
scroll to position [0, 752]
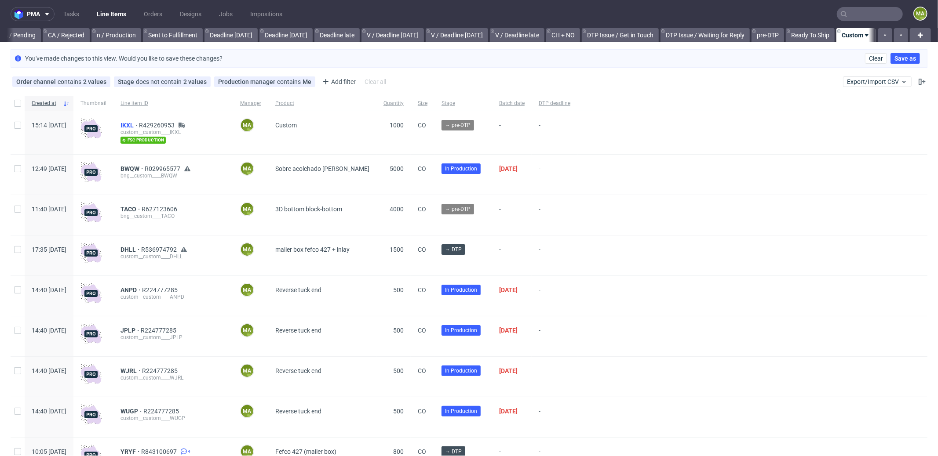
click at [139, 124] on span "IKXL" at bounding box center [129, 125] width 18 height 7
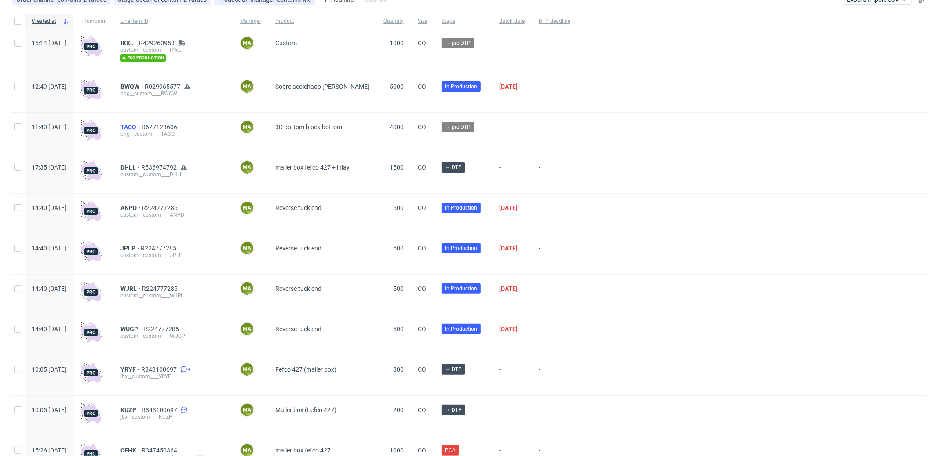
click at [142, 127] on span "TACO" at bounding box center [130, 127] width 21 height 7
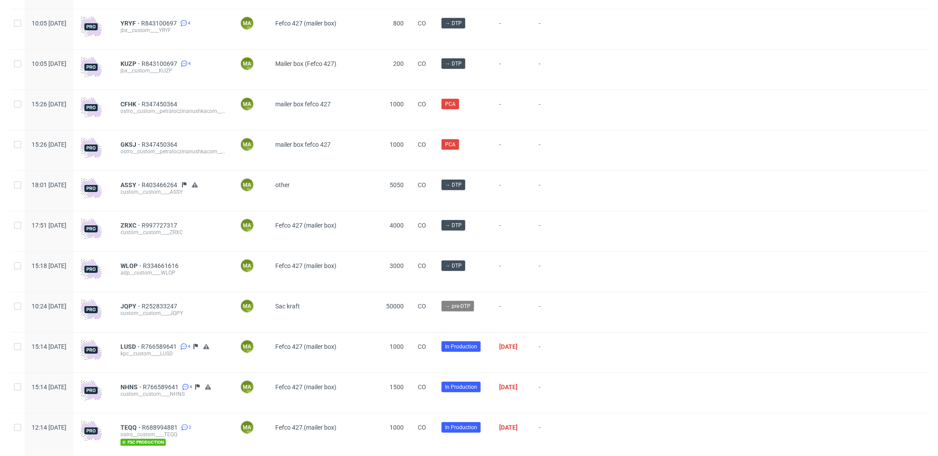
scroll to position [520, 0]
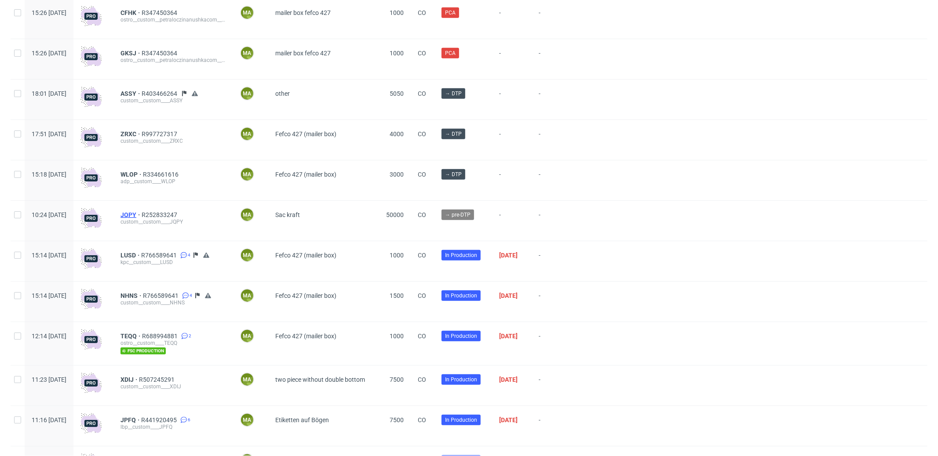
click at [142, 217] on span "JQPY" at bounding box center [130, 214] width 21 height 7
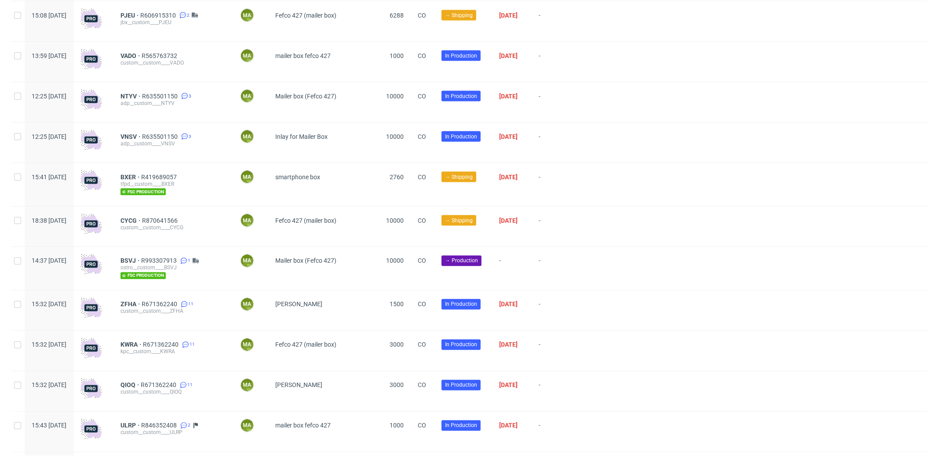
scroll to position [1291, 0]
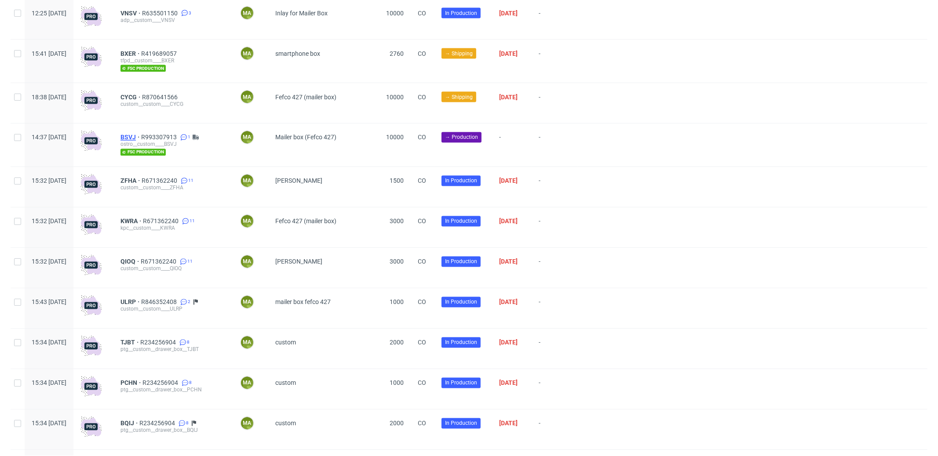
click at [141, 137] on span "BSVJ" at bounding box center [130, 137] width 21 height 7
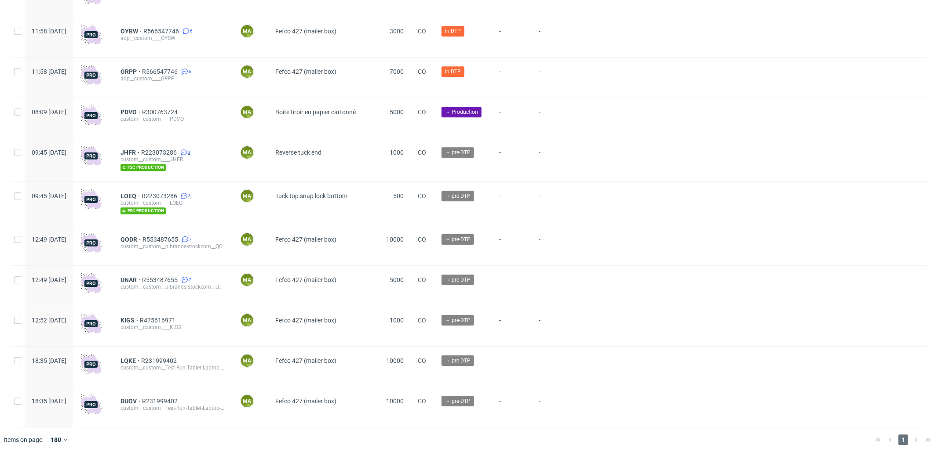
scroll to position [2254, 0]
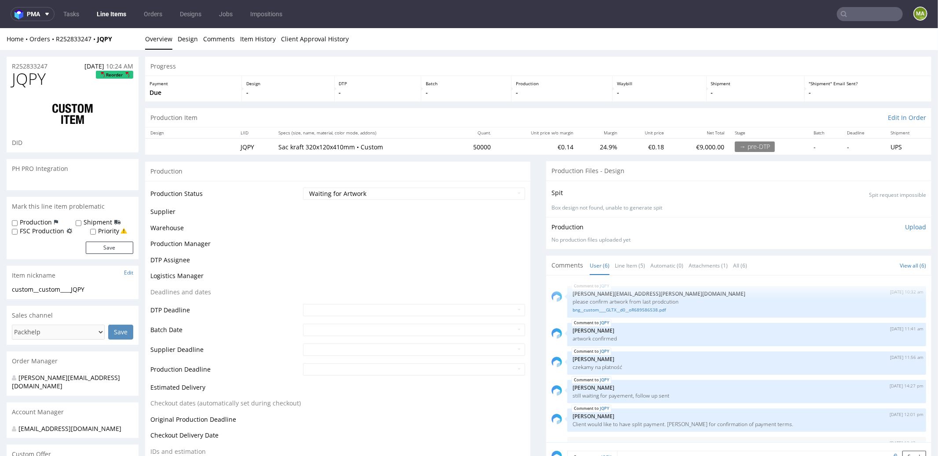
scroll to position [23, 0]
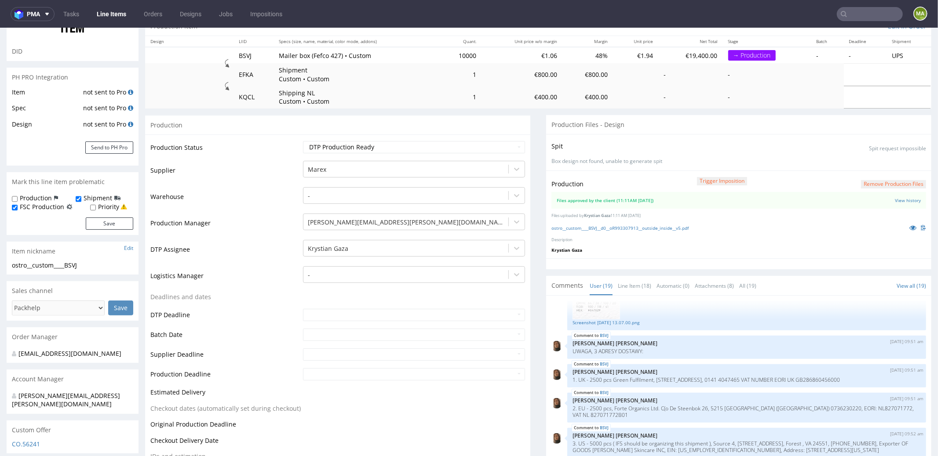
scroll to position [299, 0]
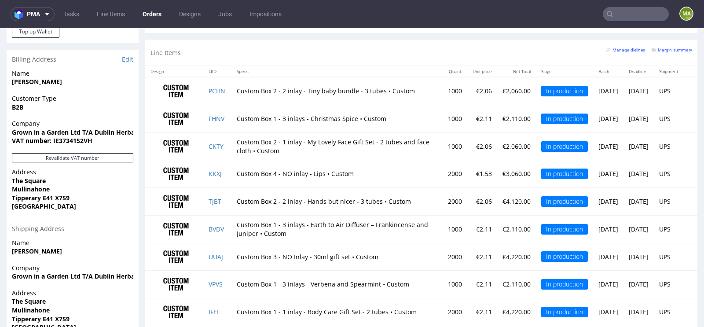
scroll to position [572, 0]
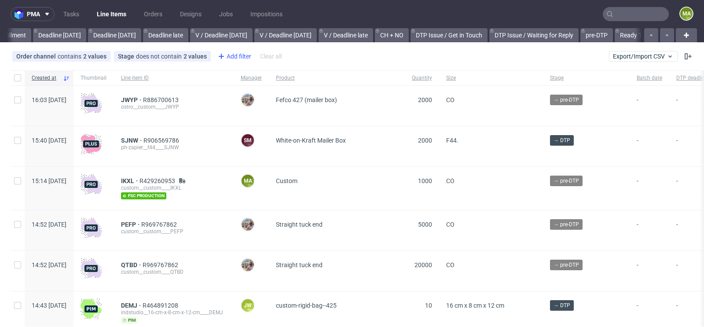
scroll to position [0, 994]
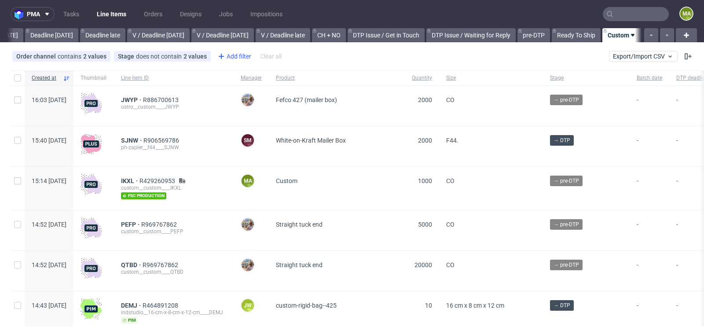
click at [237, 55] on div "Add filter" at bounding box center [233, 56] width 39 height 14
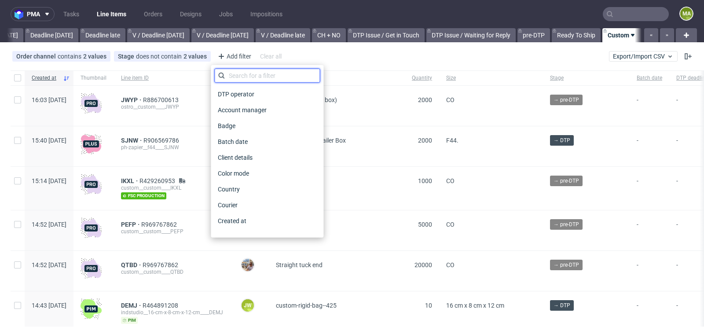
click at [243, 69] on input "text" at bounding box center [267, 76] width 106 height 14
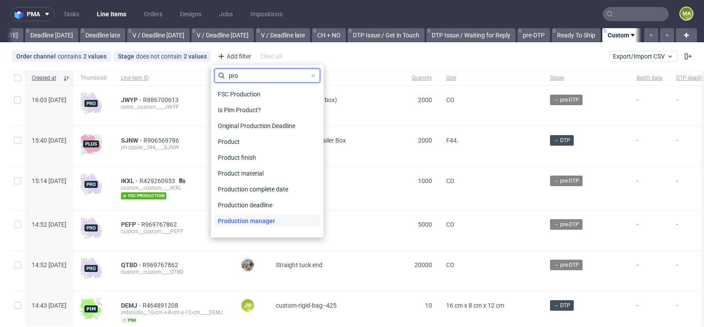
type input "pro"
click at [249, 216] on span "Production manager" at bounding box center [246, 221] width 64 height 12
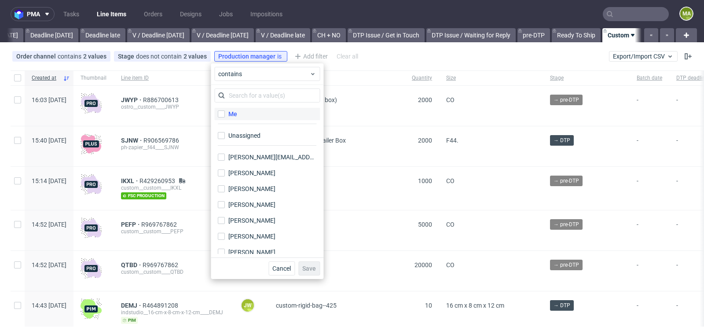
click at [247, 113] on label "Me" at bounding box center [267, 114] width 106 height 12
click at [225, 113] on input "Me" at bounding box center [221, 113] width 7 height 7
checkbox input "true"
click at [307, 268] on span "Save" at bounding box center [309, 268] width 14 height 6
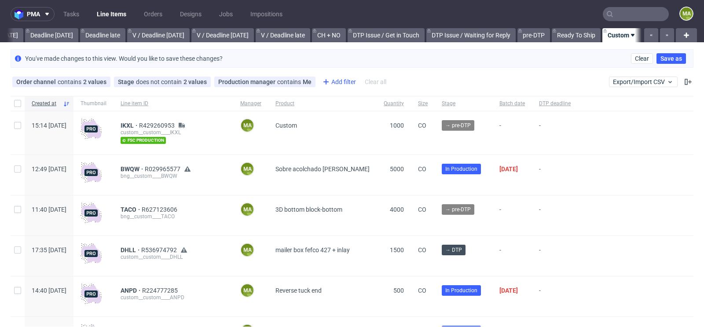
click at [342, 82] on div "Add filter" at bounding box center [338, 82] width 39 height 14
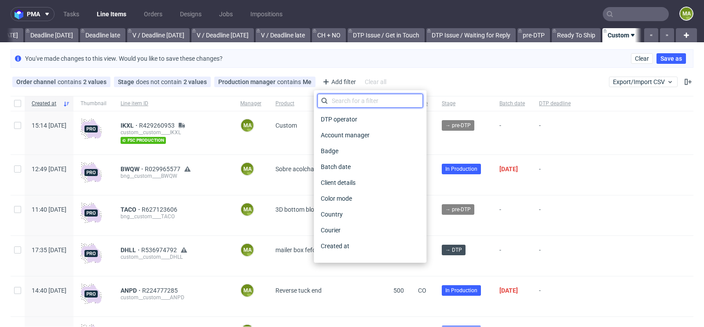
click at [345, 96] on input "text" at bounding box center [370, 101] width 106 height 14
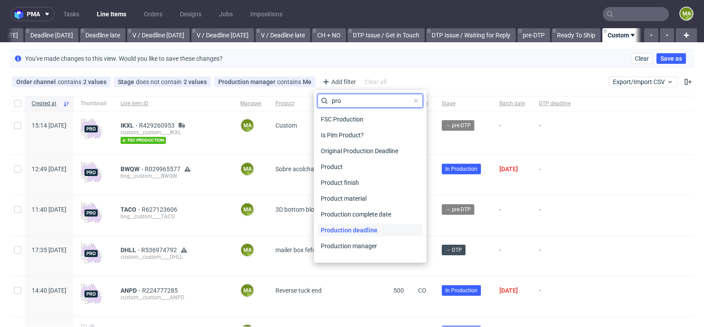
type input "pro"
click at [354, 227] on span "Production deadline" at bounding box center [349, 230] width 64 height 12
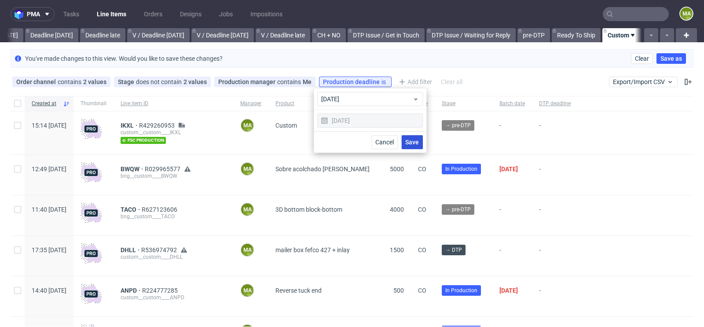
click at [412, 141] on span "Save" at bounding box center [412, 142] width 14 height 6
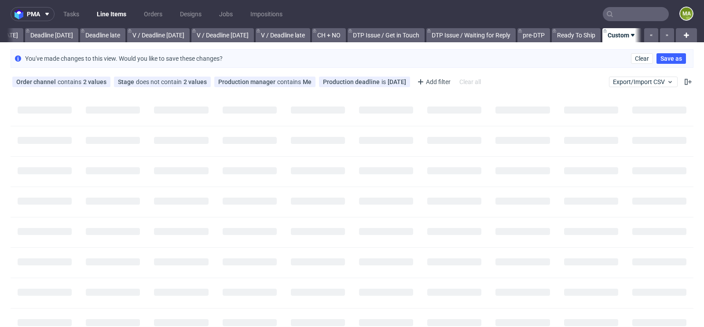
scroll to position [0, 986]
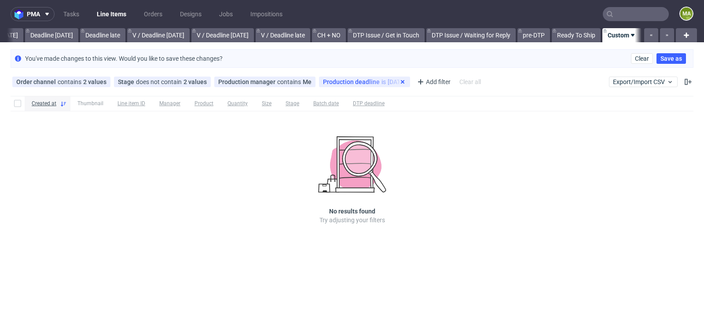
click at [399, 83] on icon at bounding box center [402, 81] width 7 height 7
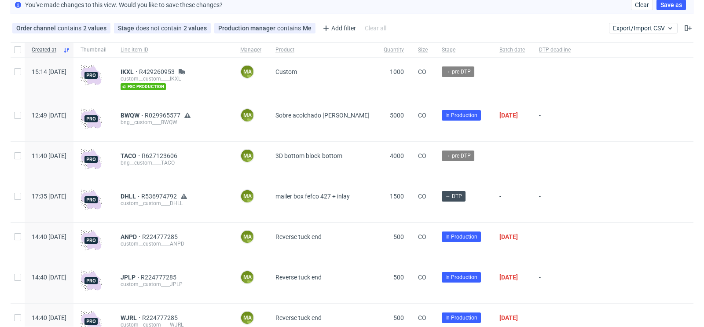
scroll to position [54, 0]
click at [139, 70] on span "IKXL" at bounding box center [129, 71] width 18 height 7
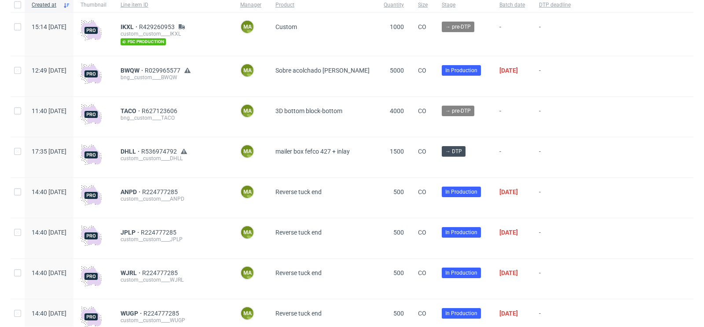
scroll to position [117, 0]
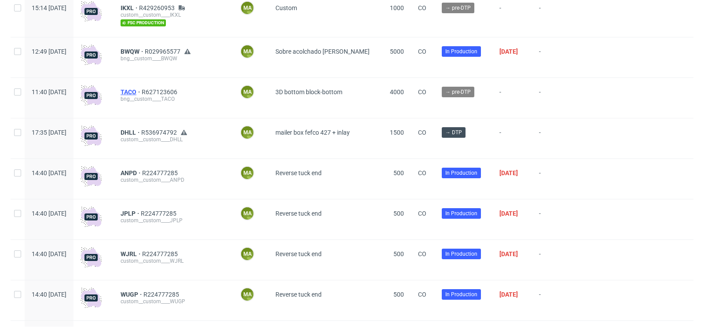
click at [142, 91] on span "TACO" at bounding box center [130, 91] width 21 height 7
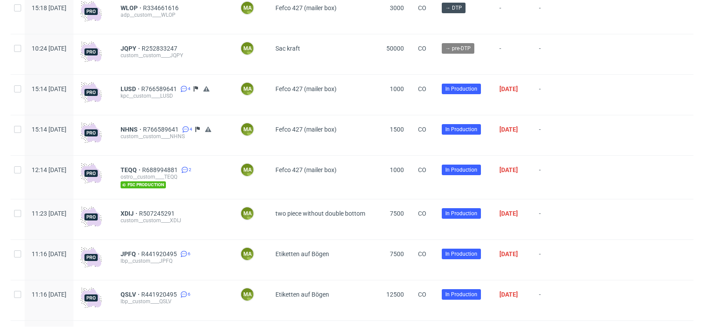
scroll to position [689, 0]
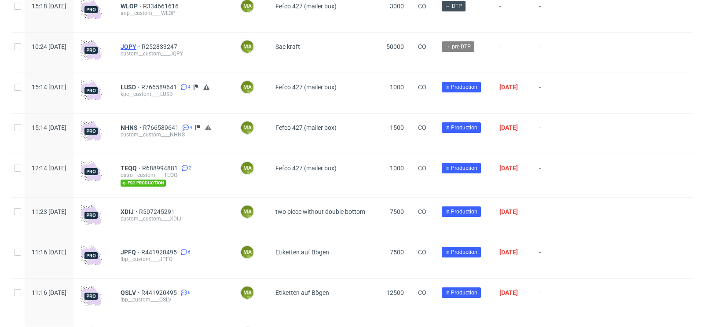
click at [142, 48] on span "JQPY" at bounding box center [130, 46] width 21 height 7
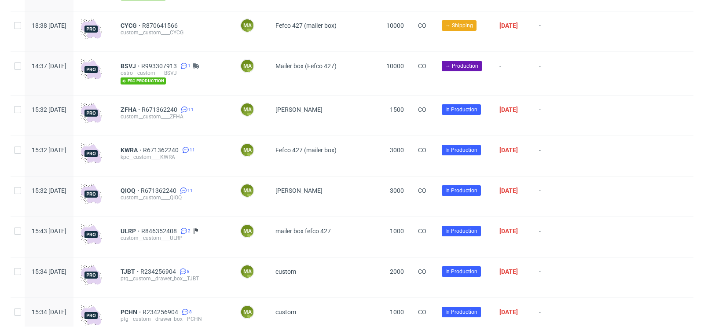
scroll to position [1317, 0]
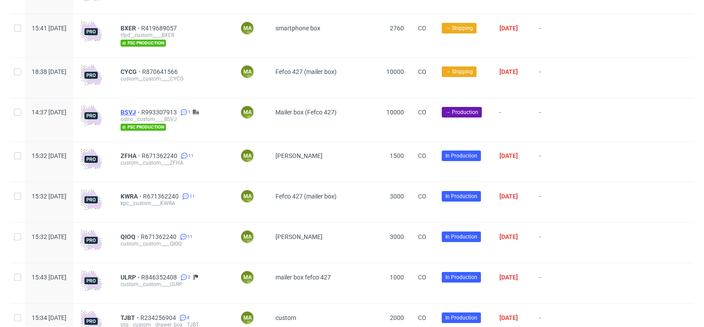
click at [141, 111] on span "BSVJ" at bounding box center [130, 112] width 21 height 7
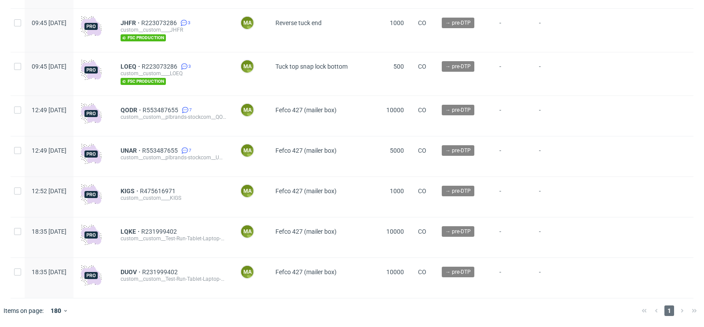
scroll to position [2384, 0]
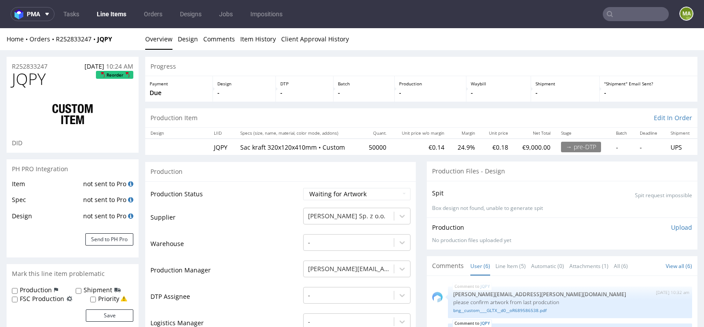
scroll to position [23, 0]
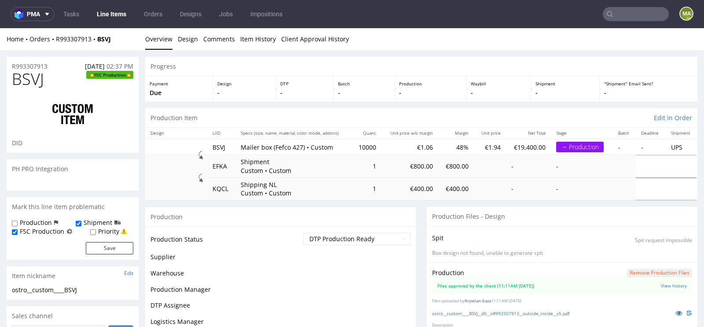
scroll to position [700, 0]
